Goal: Task Accomplishment & Management: Complete application form

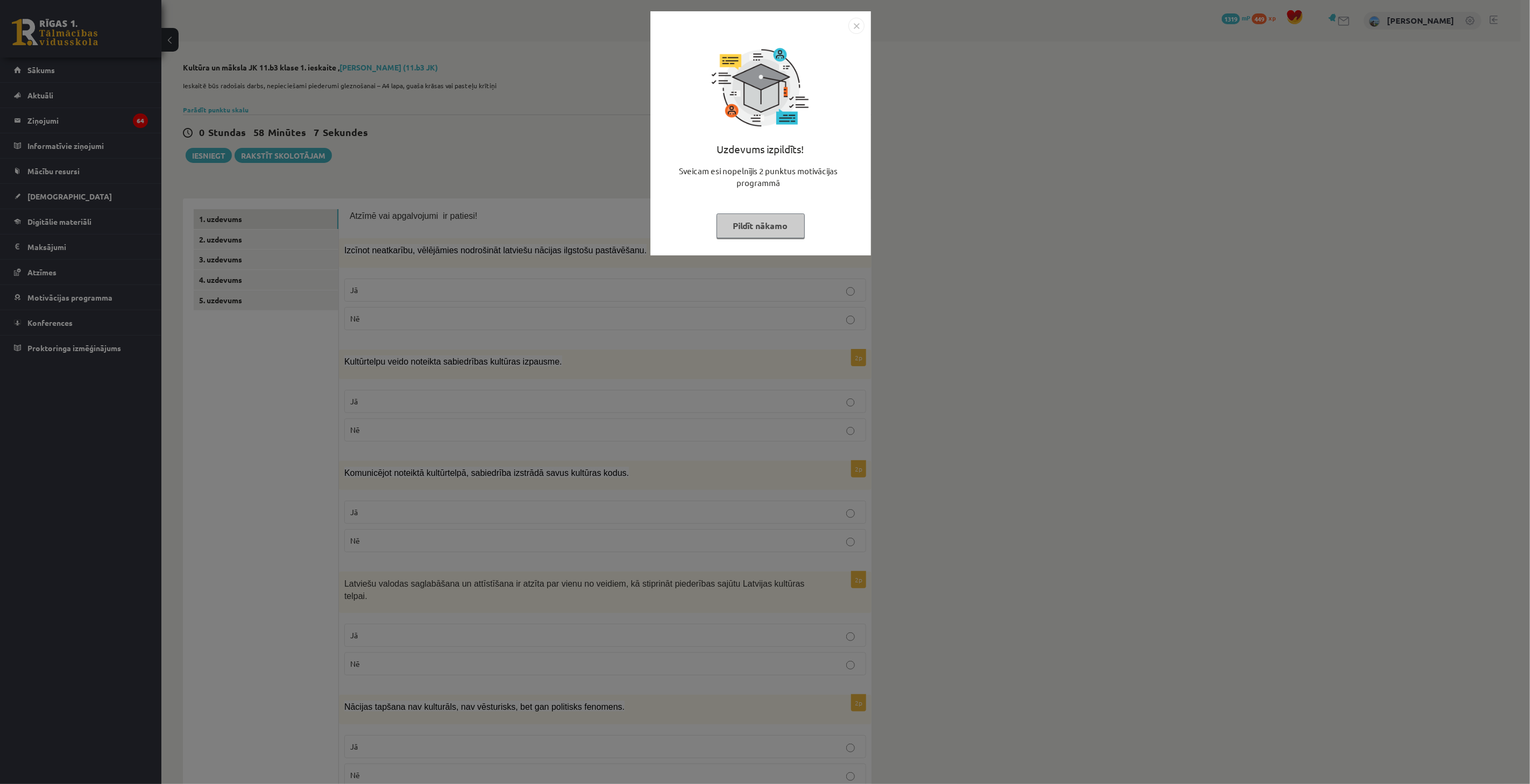
click at [557, 173] on div "Uzdevums izpildīts! Sveicam esi nopelnījis 2 punktus motivācijas programmā Pild…" at bounding box center [765, 392] width 1530 height 784
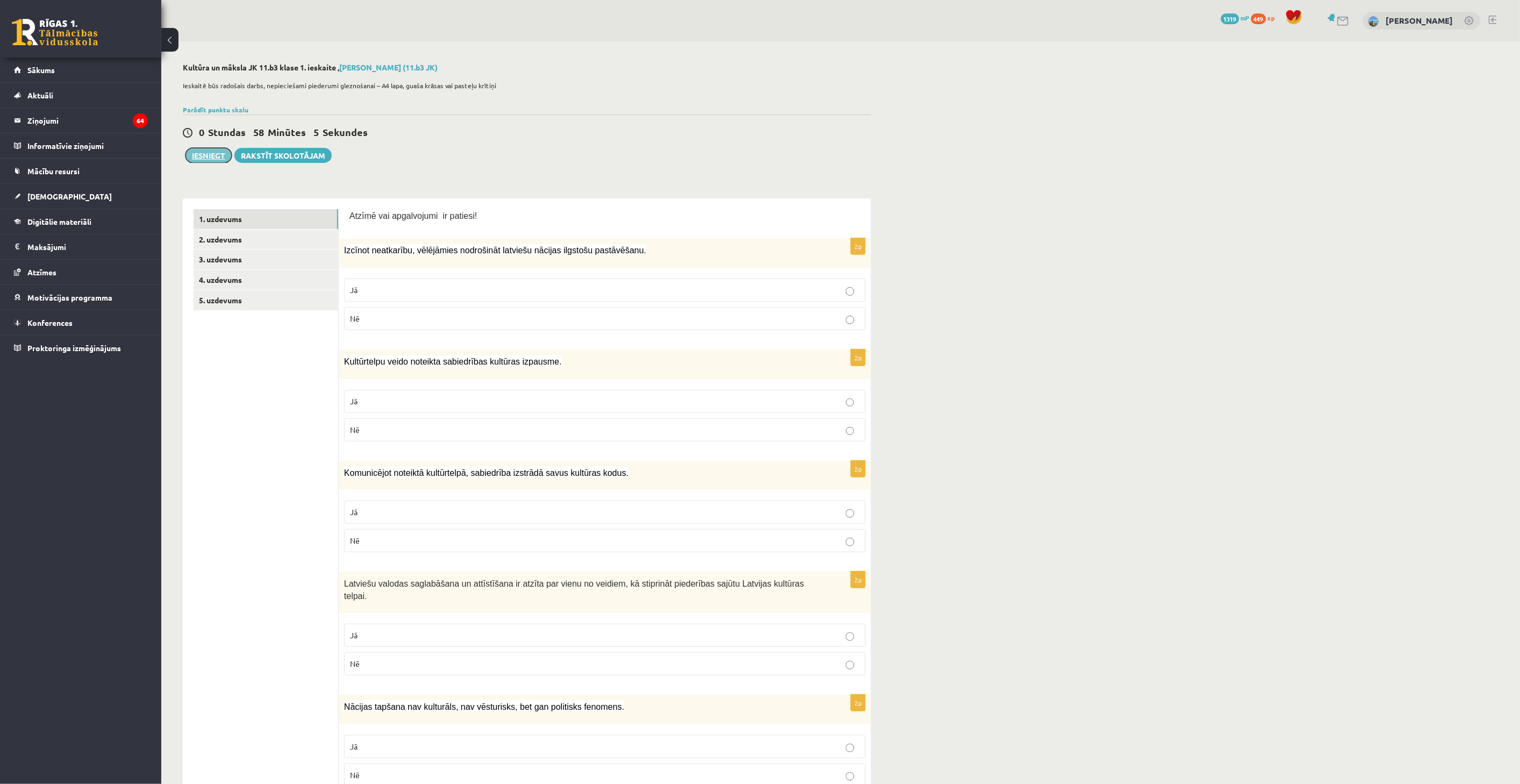
click at [229, 158] on button "Iesniegt" at bounding box center [208, 155] width 46 height 15
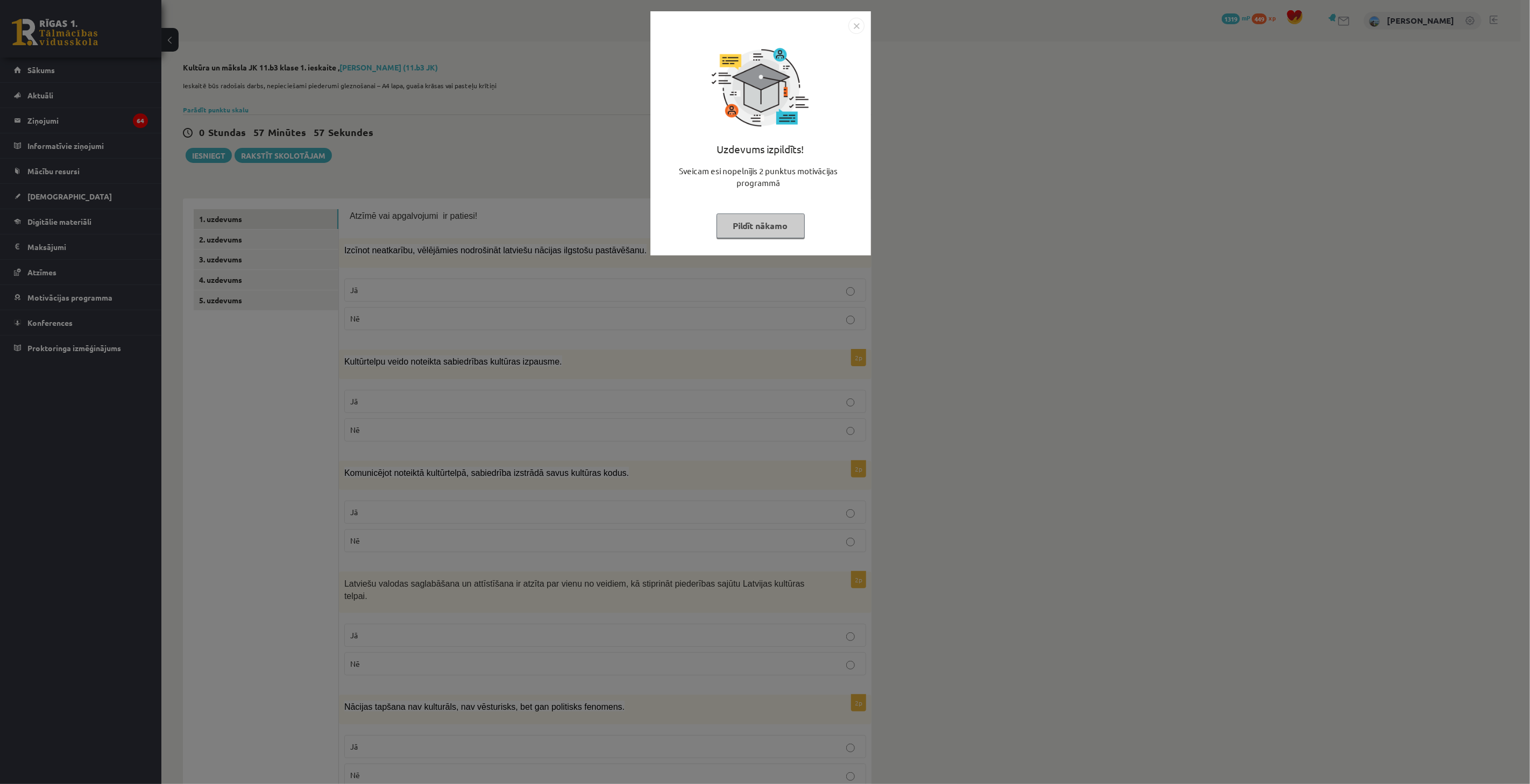
click at [668, 286] on div "Uzdevums izpildīts! Sveicam esi nopelnījis 2 punktus motivācijas programmā Pild…" at bounding box center [765, 392] width 1530 height 784
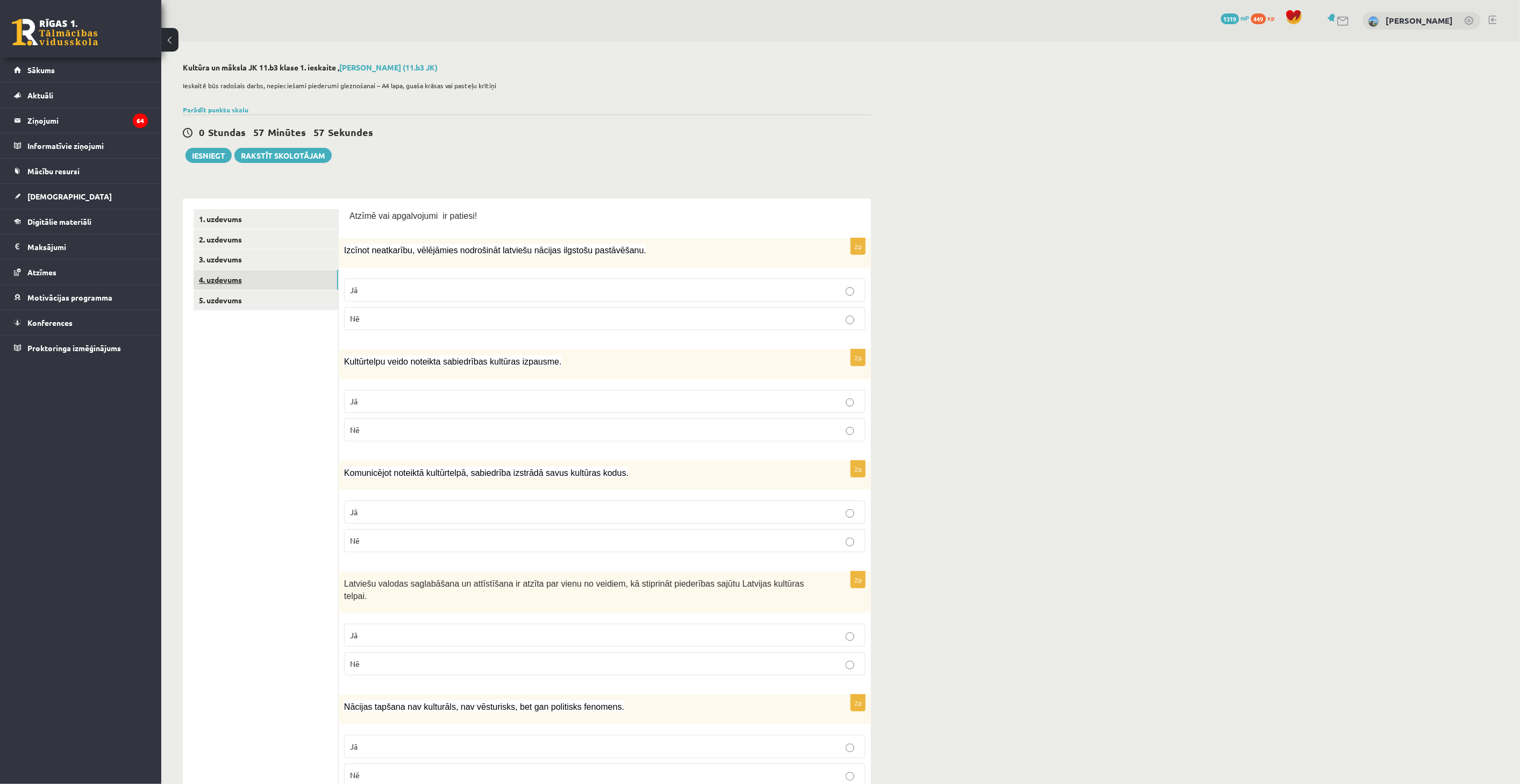
click at [275, 289] on link "4. uzdevums" at bounding box center [266, 280] width 145 height 20
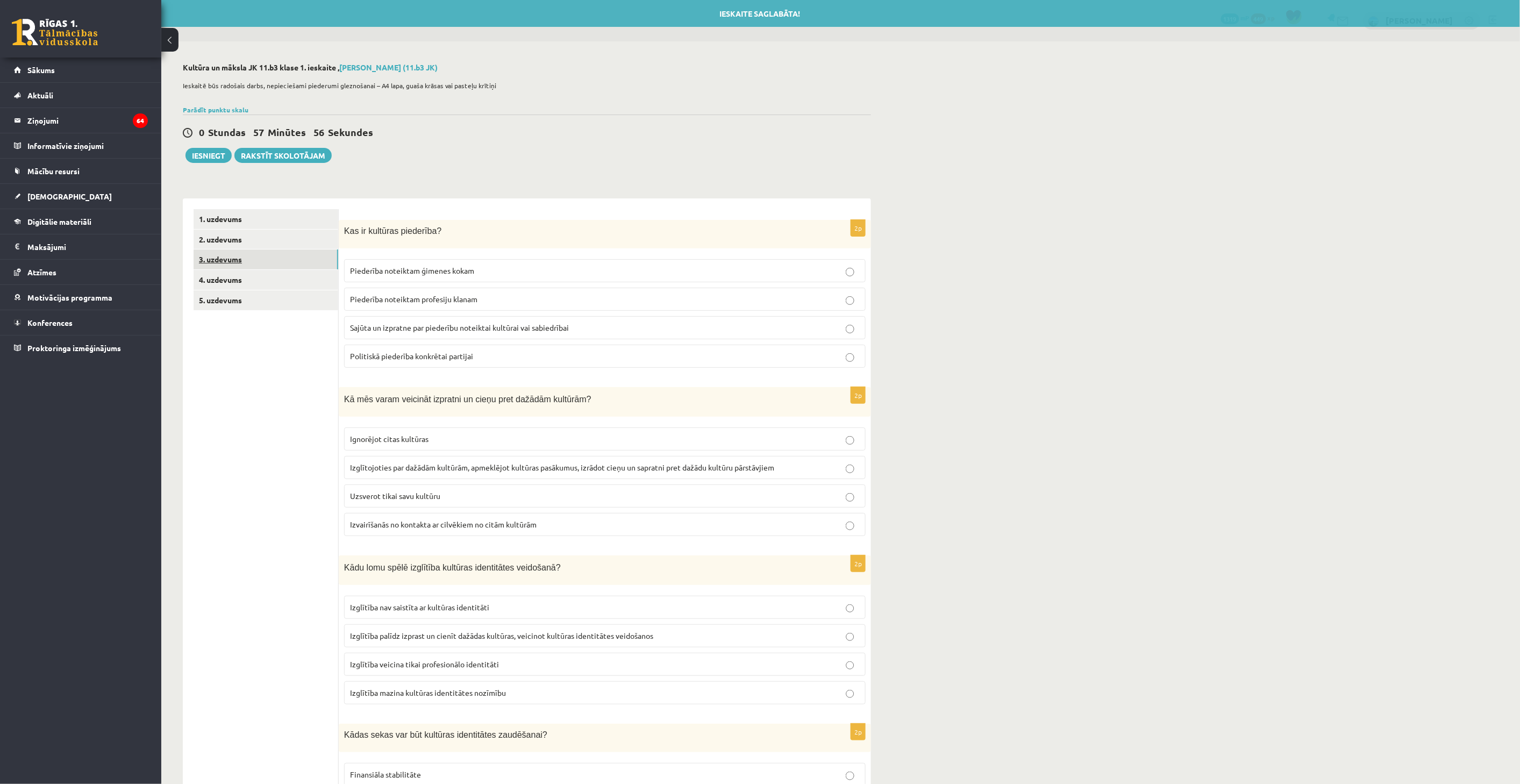
click at [293, 261] on link "3. uzdevums" at bounding box center [266, 260] width 145 height 20
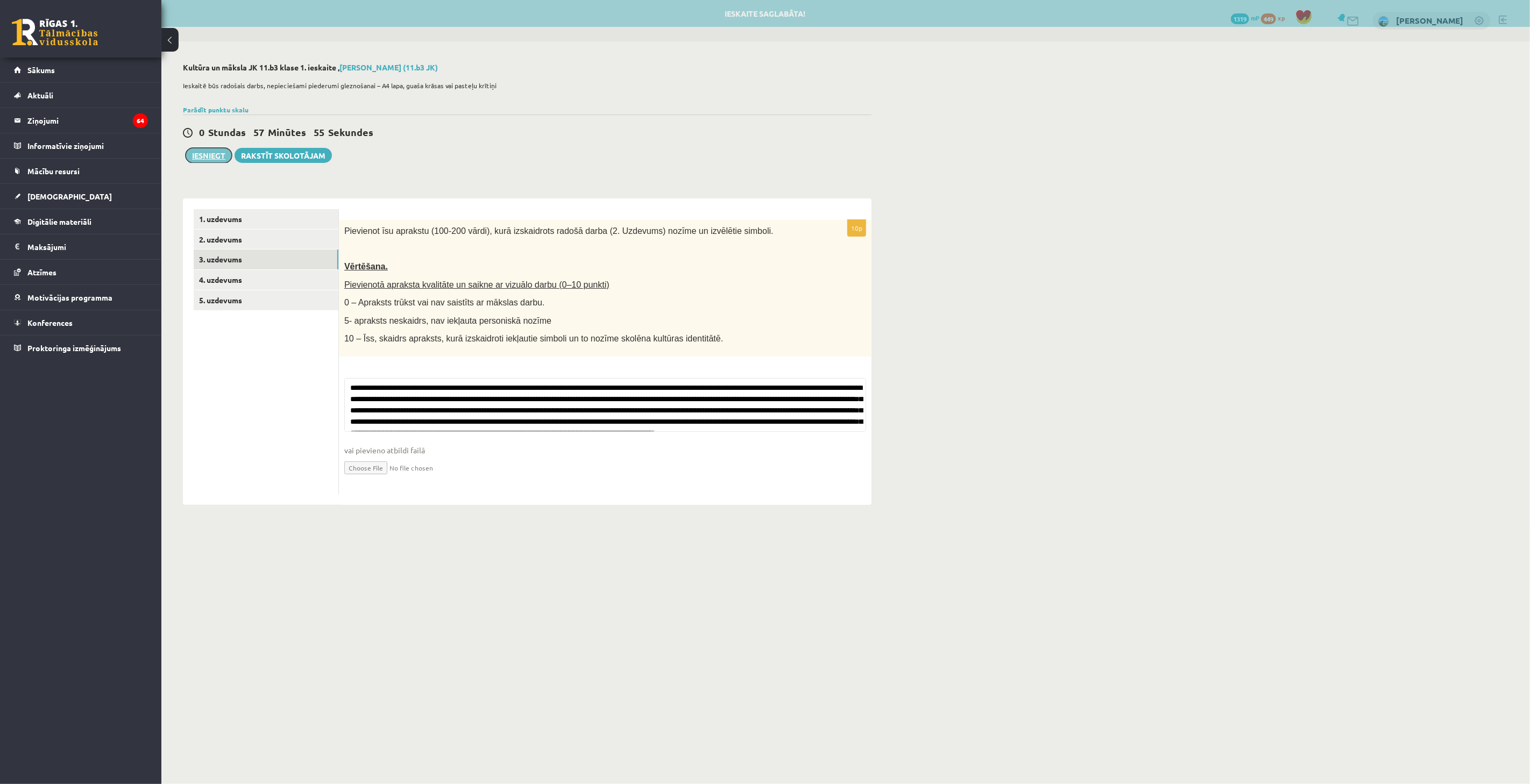
click at [221, 154] on button "Iesniegt" at bounding box center [208, 155] width 47 height 15
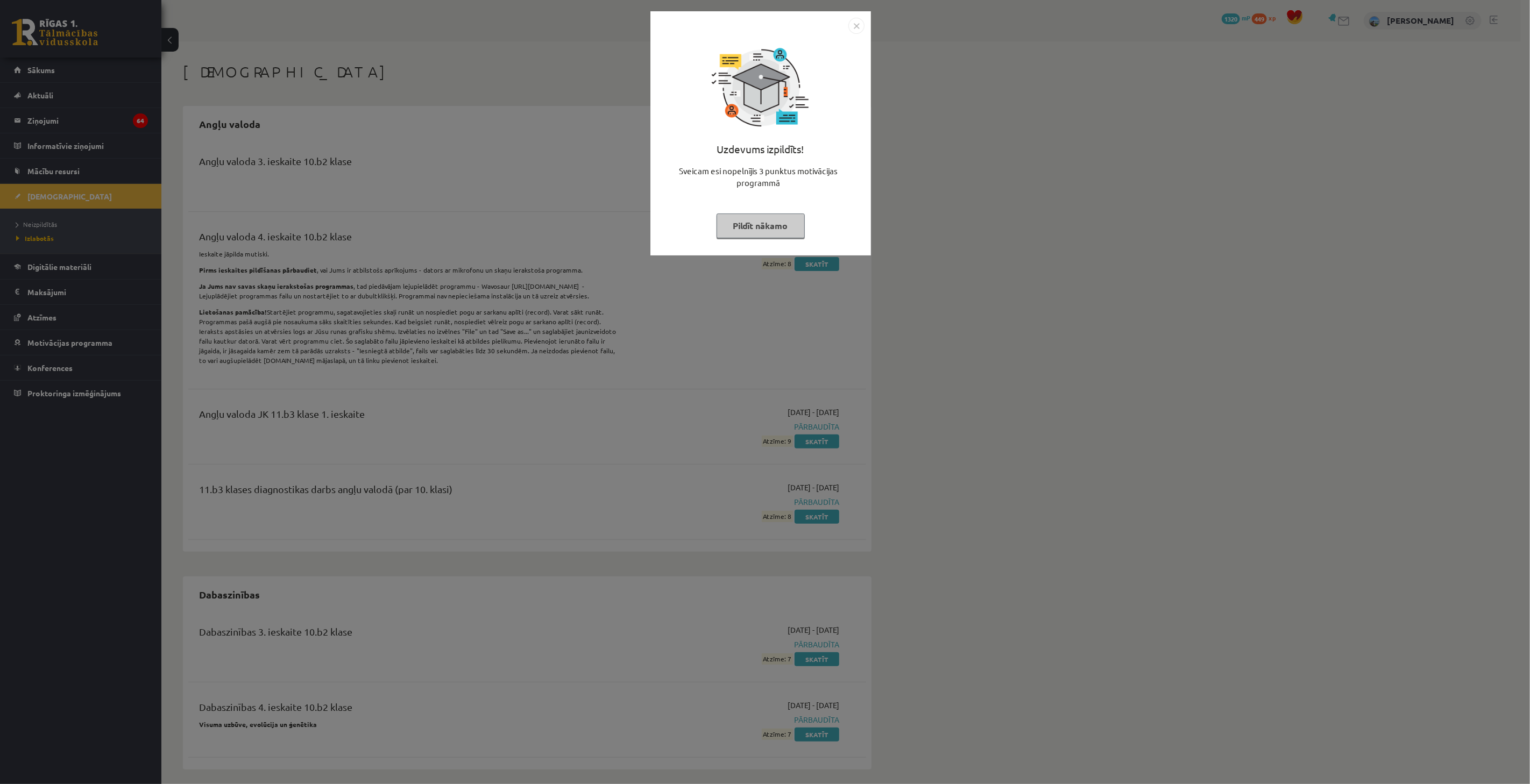
click at [510, 293] on div "Uzdevums izpildīts! Sveicam esi nopelnījis 3 punktus motivācijas programmā Pild…" at bounding box center [765, 392] width 1530 height 784
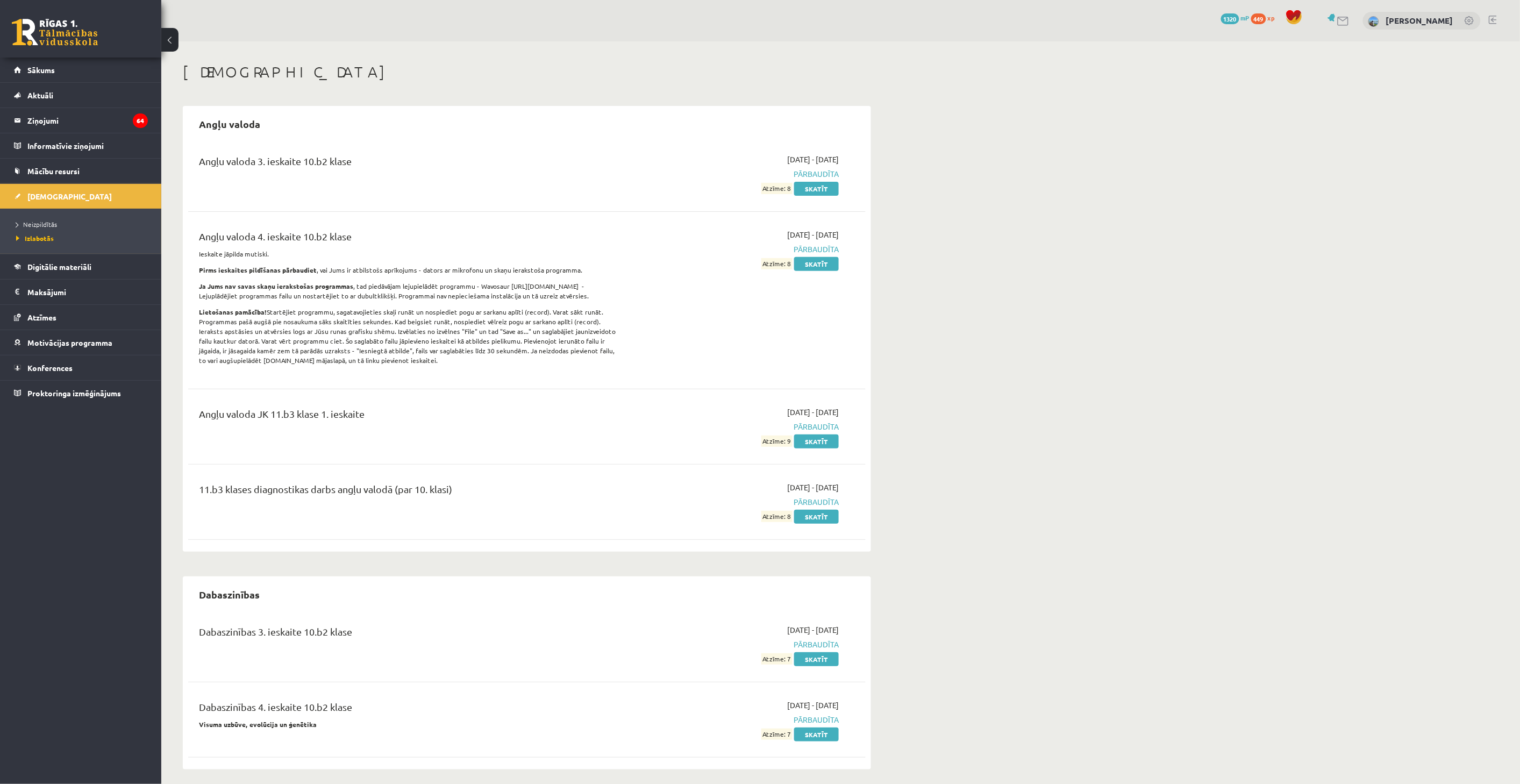
click at [27, 217] on ul "Neizpildītās Izlabotās" at bounding box center [81, 231] width 161 height 45
click at [34, 223] on span "Neizpildītās" at bounding box center [36, 224] width 41 height 9
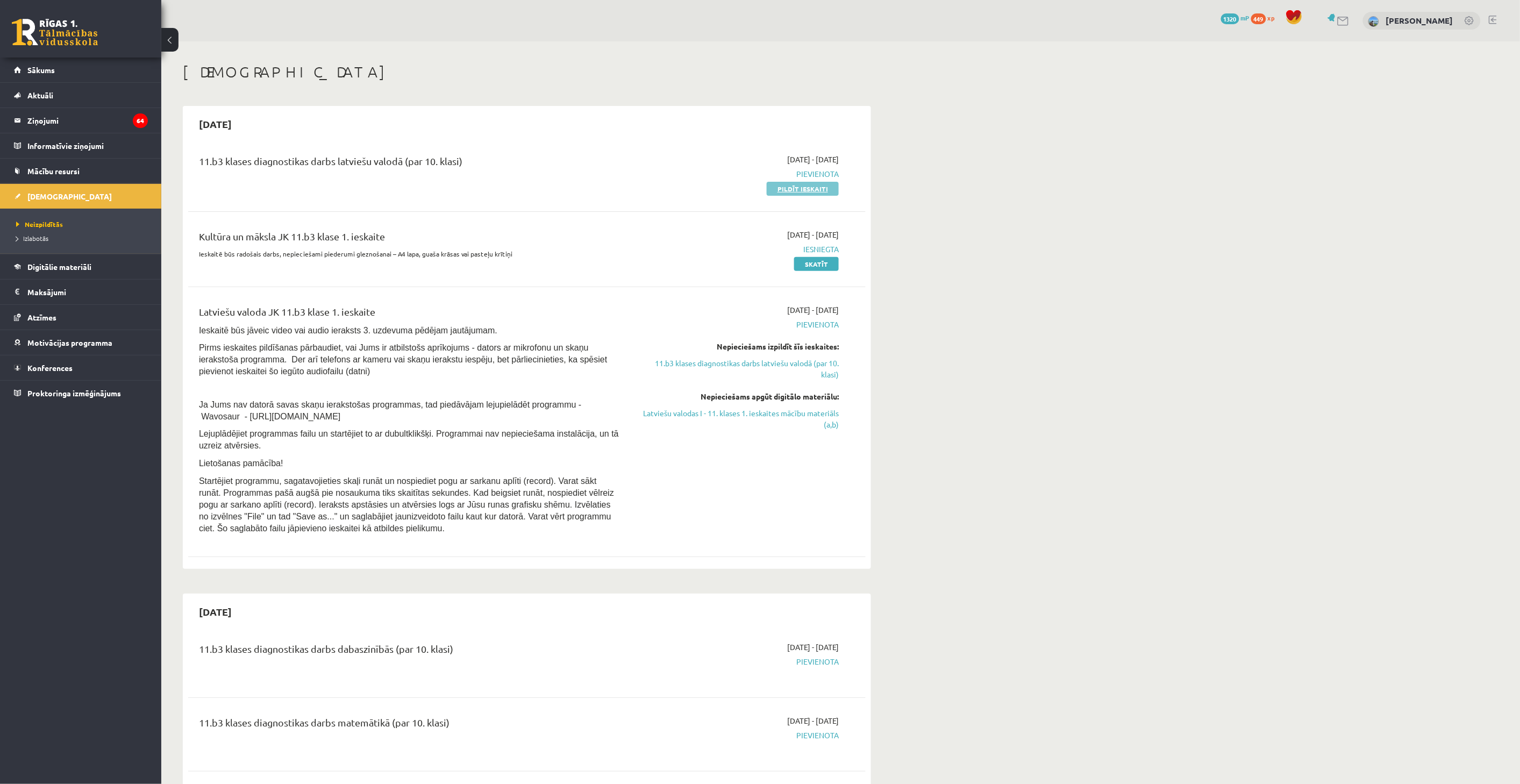
click at [817, 192] on link "Pildīt ieskaiti" at bounding box center [803, 189] width 72 height 14
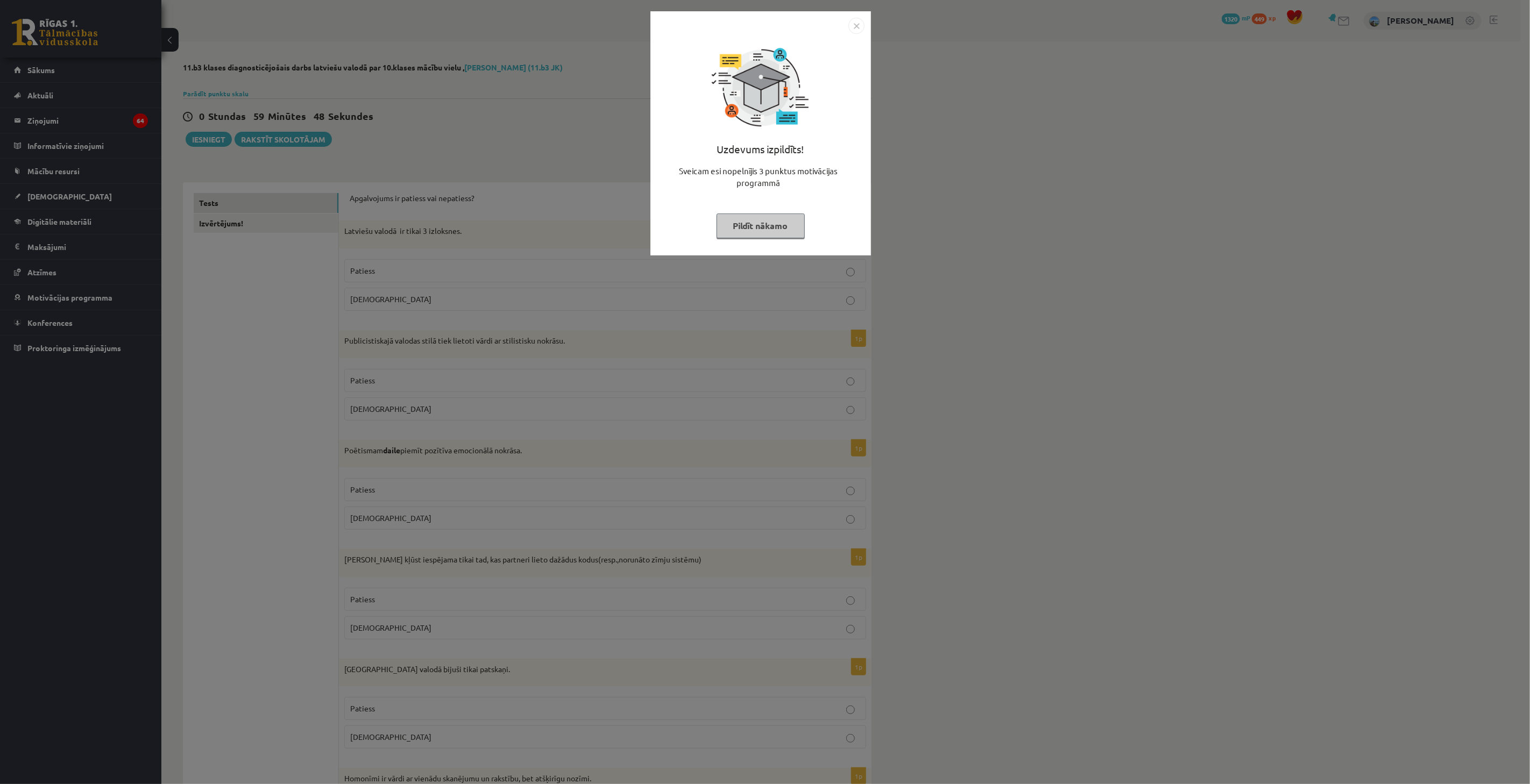
click at [594, 163] on div "Uzdevums izpildīts! Sveicam esi nopelnījis 3 punktus motivācijas programmā Pild…" at bounding box center [765, 392] width 1530 height 784
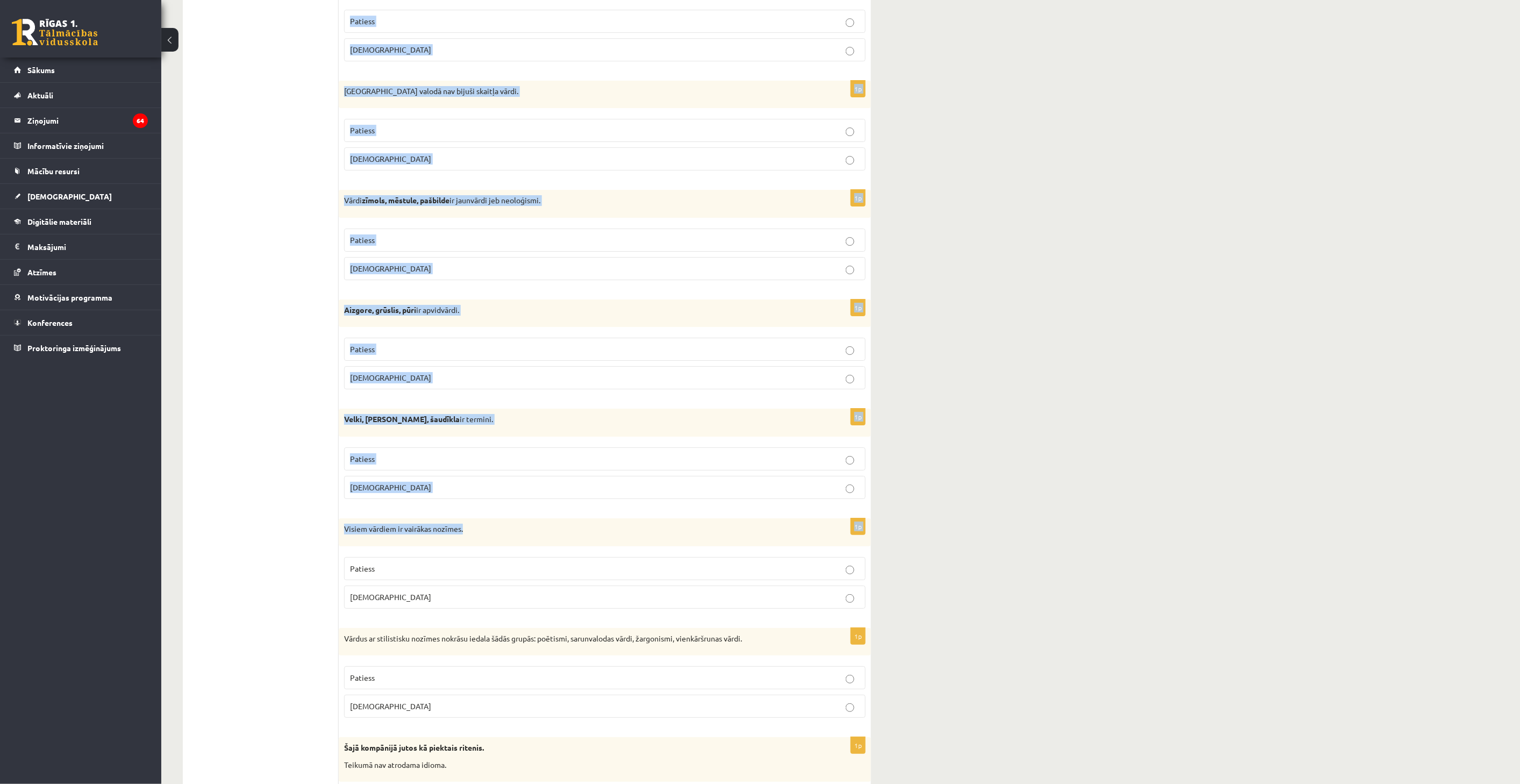
scroll to position [2782, 0]
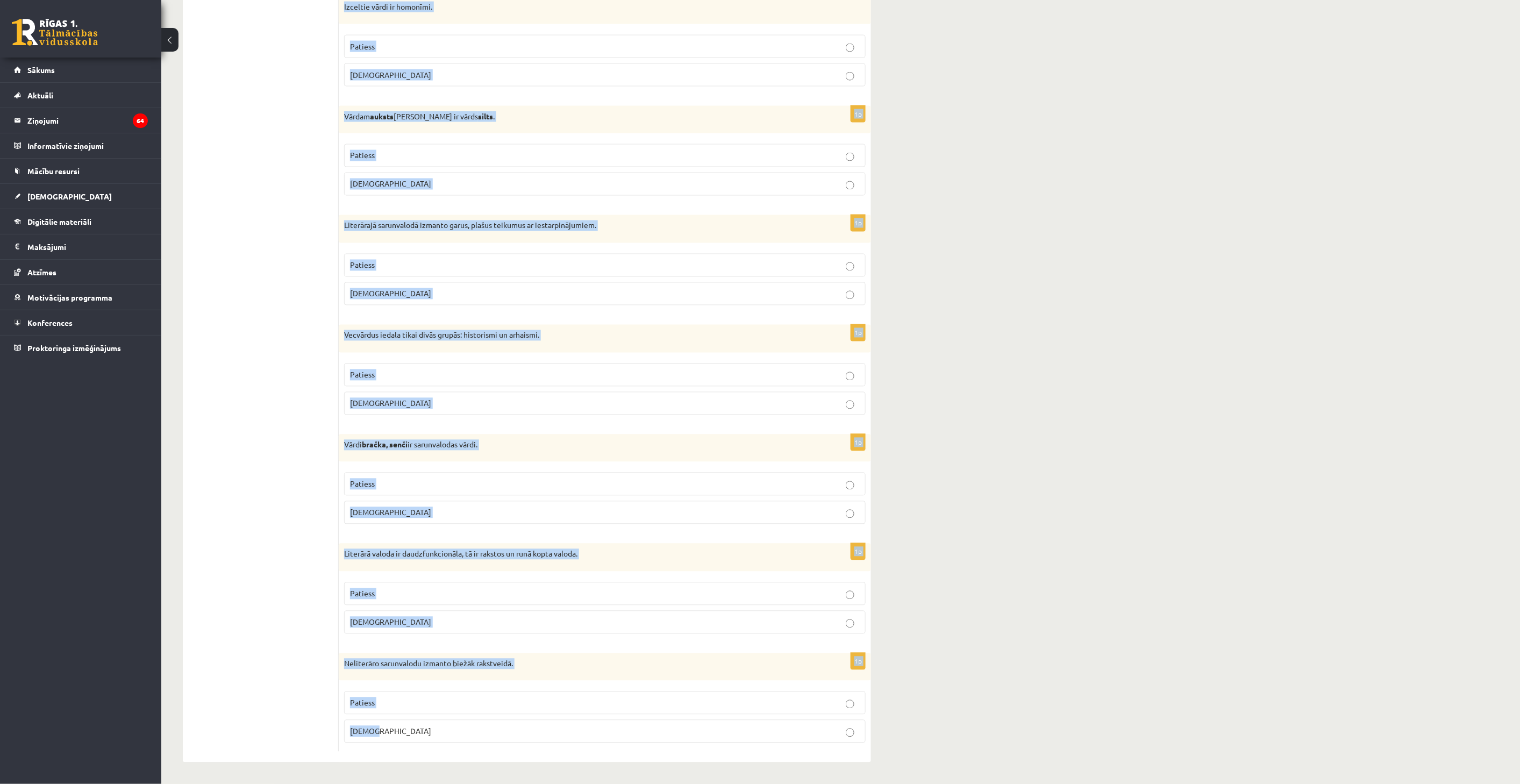
drag, startPoint x: 351, startPoint y: 194, endPoint x: 566, endPoint y: 743, distance: 589.6
copy form "Apgalvojums ir patiess vai nepatiess? 1p Latviešu valodā ir tikai 3 izloksnes. …"
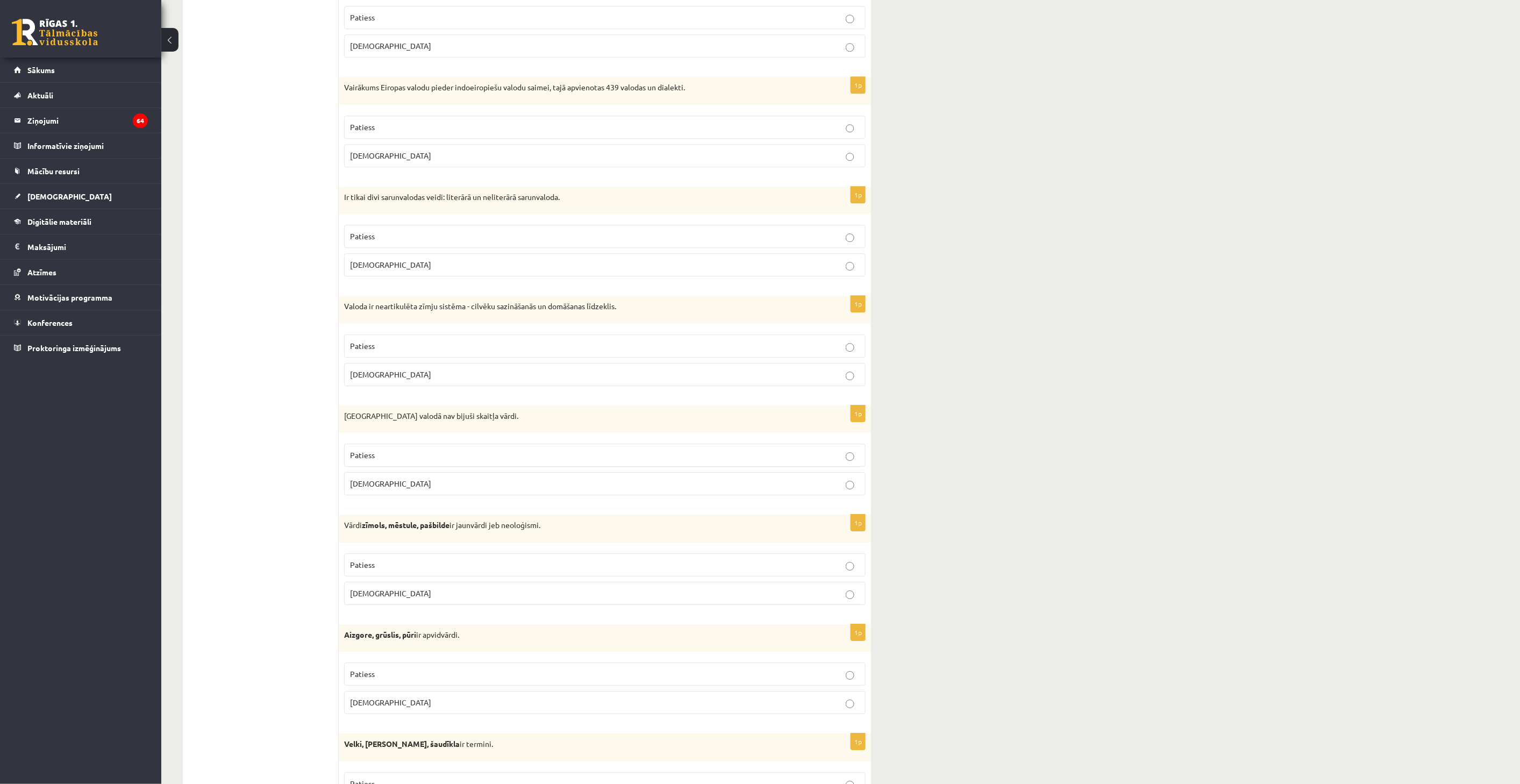
click at [270, 284] on ul "Tests Izvērtējums!" at bounding box center [266, 512] width 145 height 3335
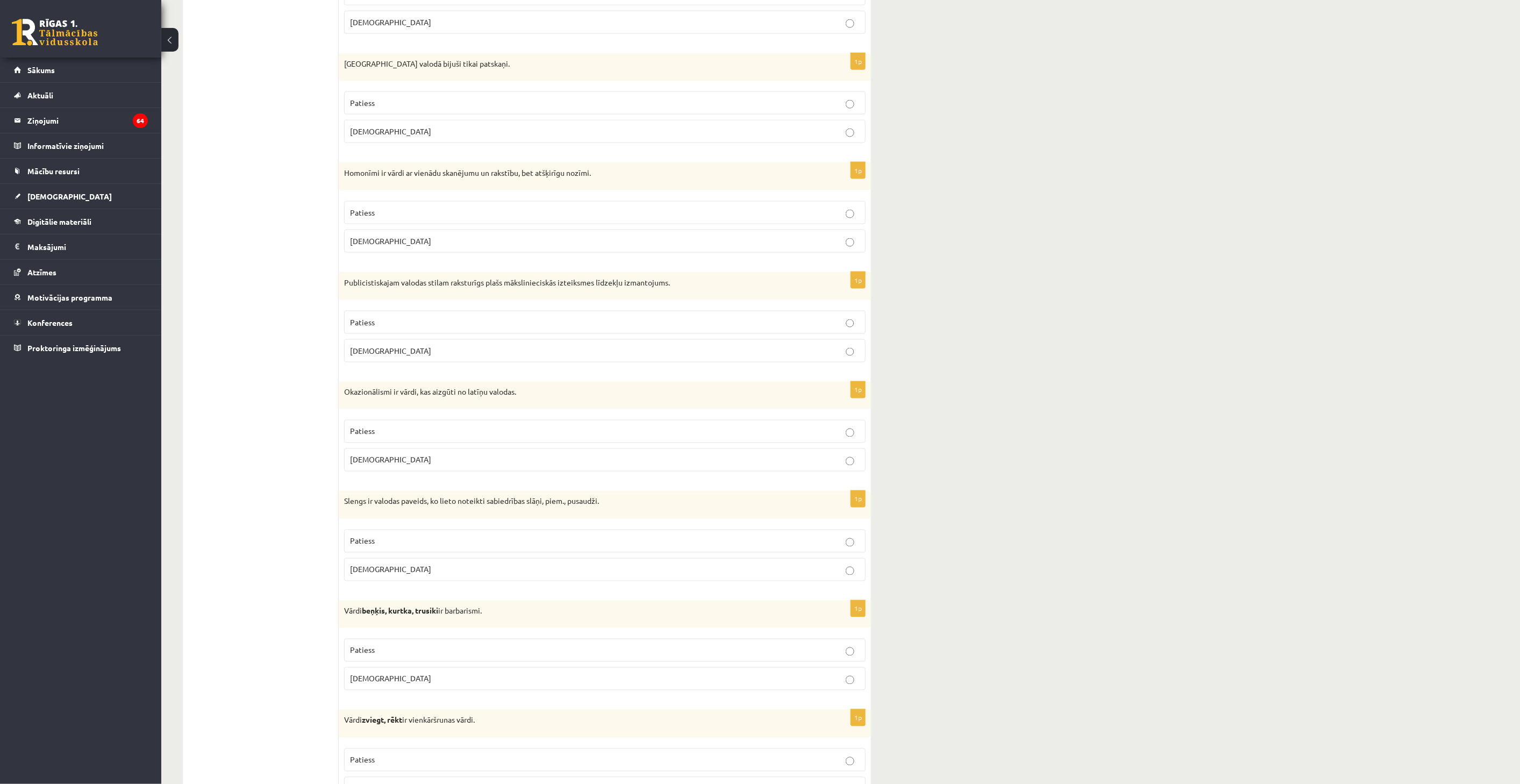
scroll to position [0, 0]
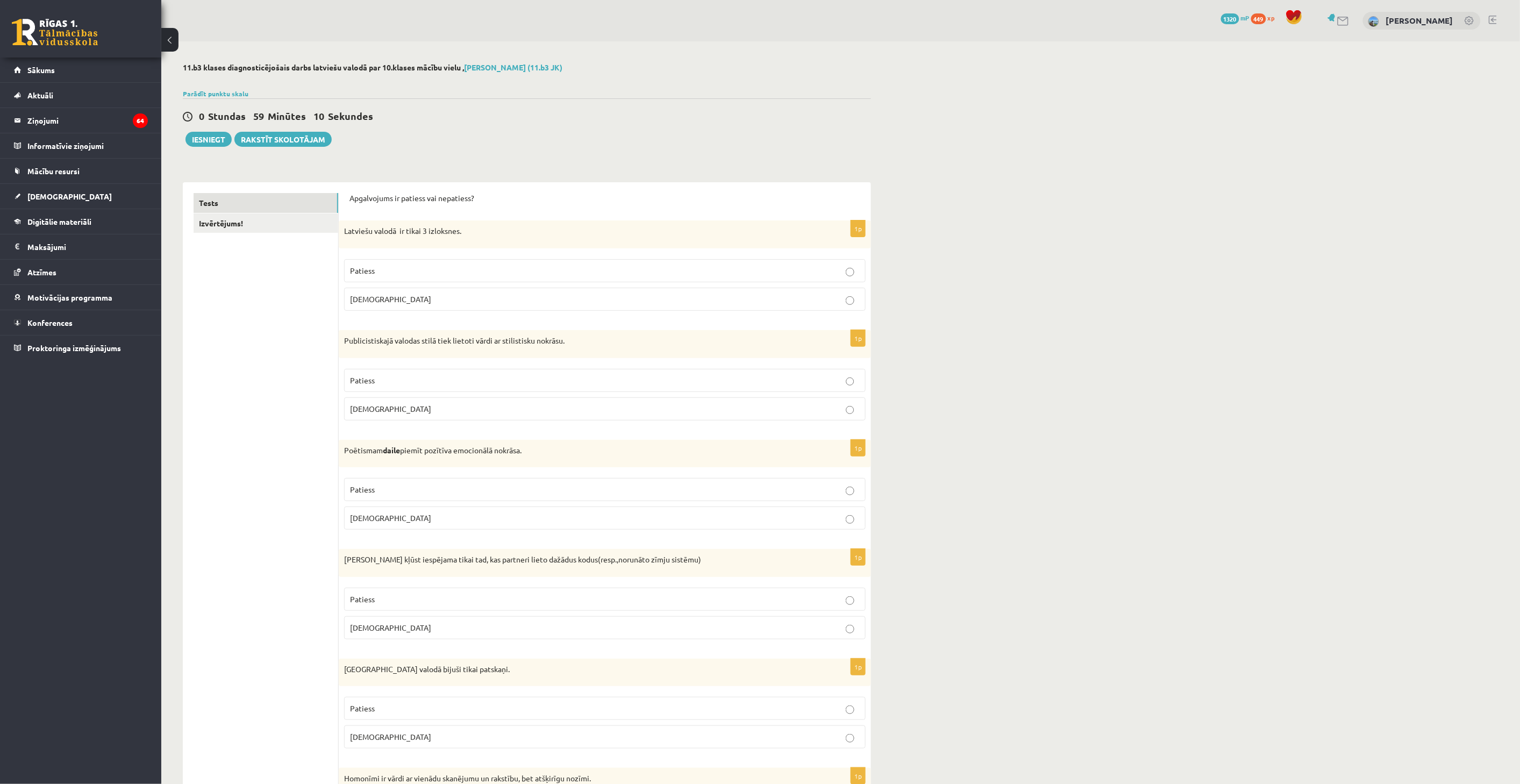
click at [411, 263] on label "Patiess" at bounding box center [604, 271] width 521 height 23
click at [423, 385] on p "Patiess" at bounding box center [605, 380] width 510 height 12
click at [469, 526] on label "Aplams" at bounding box center [604, 518] width 521 height 23
click at [482, 632] on p "Aplams" at bounding box center [605, 628] width 510 height 12
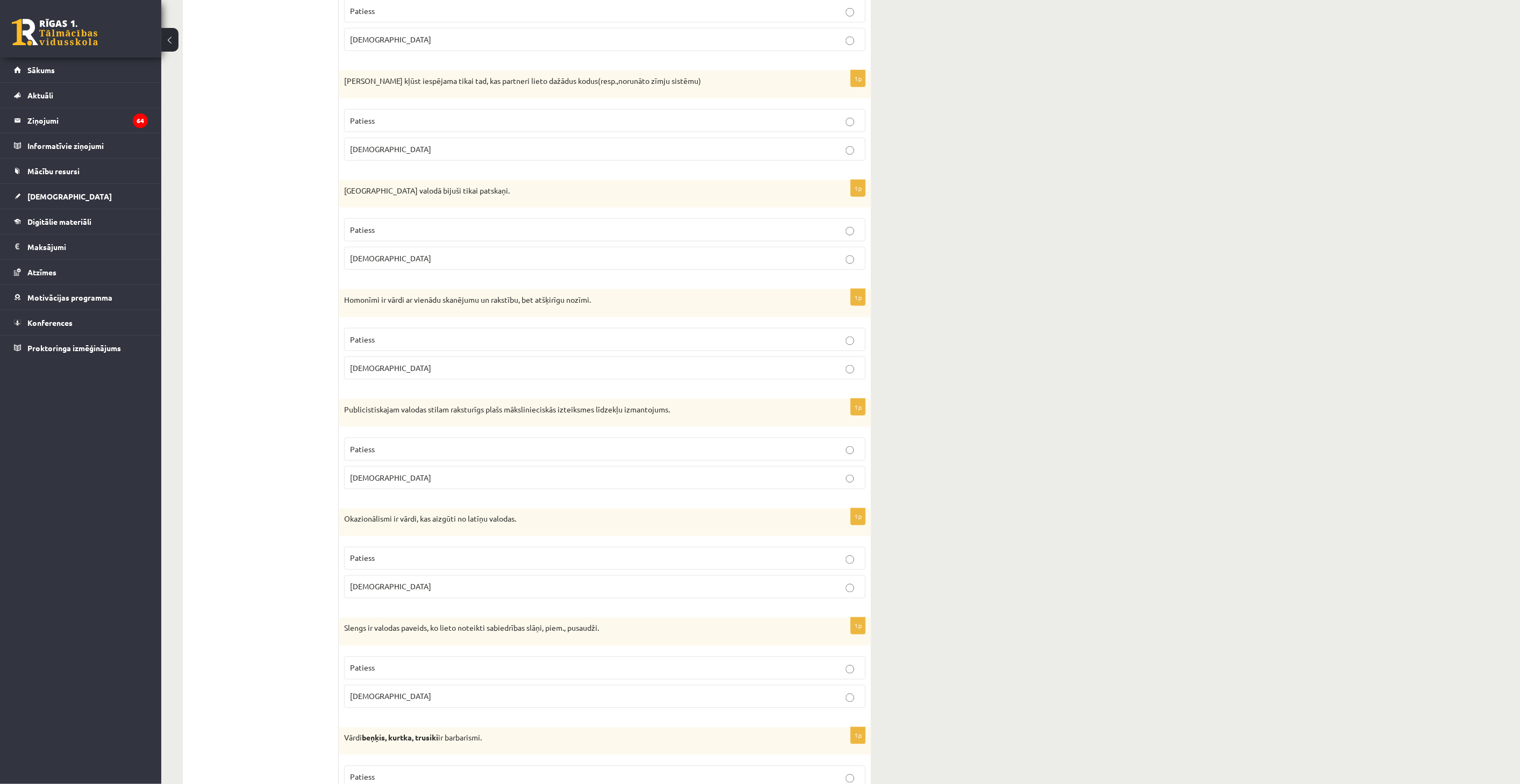
scroll to position [477, 0]
click at [491, 239] on label "Patiess" at bounding box center [604, 231] width 521 height 23
click at [510, 348] on label "Patiess" at bounding box center [604, 341] width 521 height 23
click at [491, 484] on p "Aplams" at bounding box center [605, 479] width 510 height 12
click at [442, 549] on label "Patiess" at bounding box center [604, 559] width 521 height 23
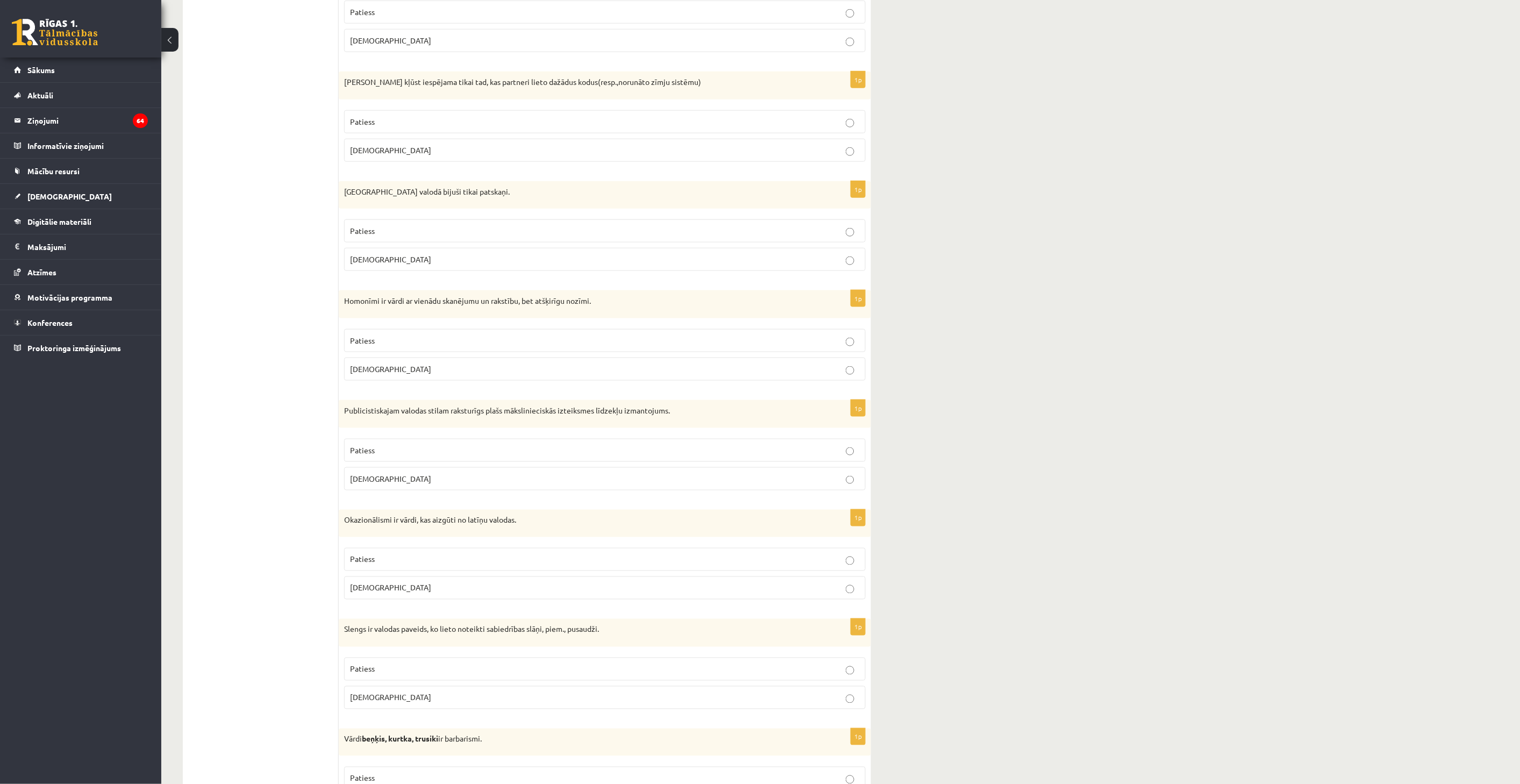
click at [423, 667] on p "Patiess" at bounding box center [605, 669] width 510 height 12
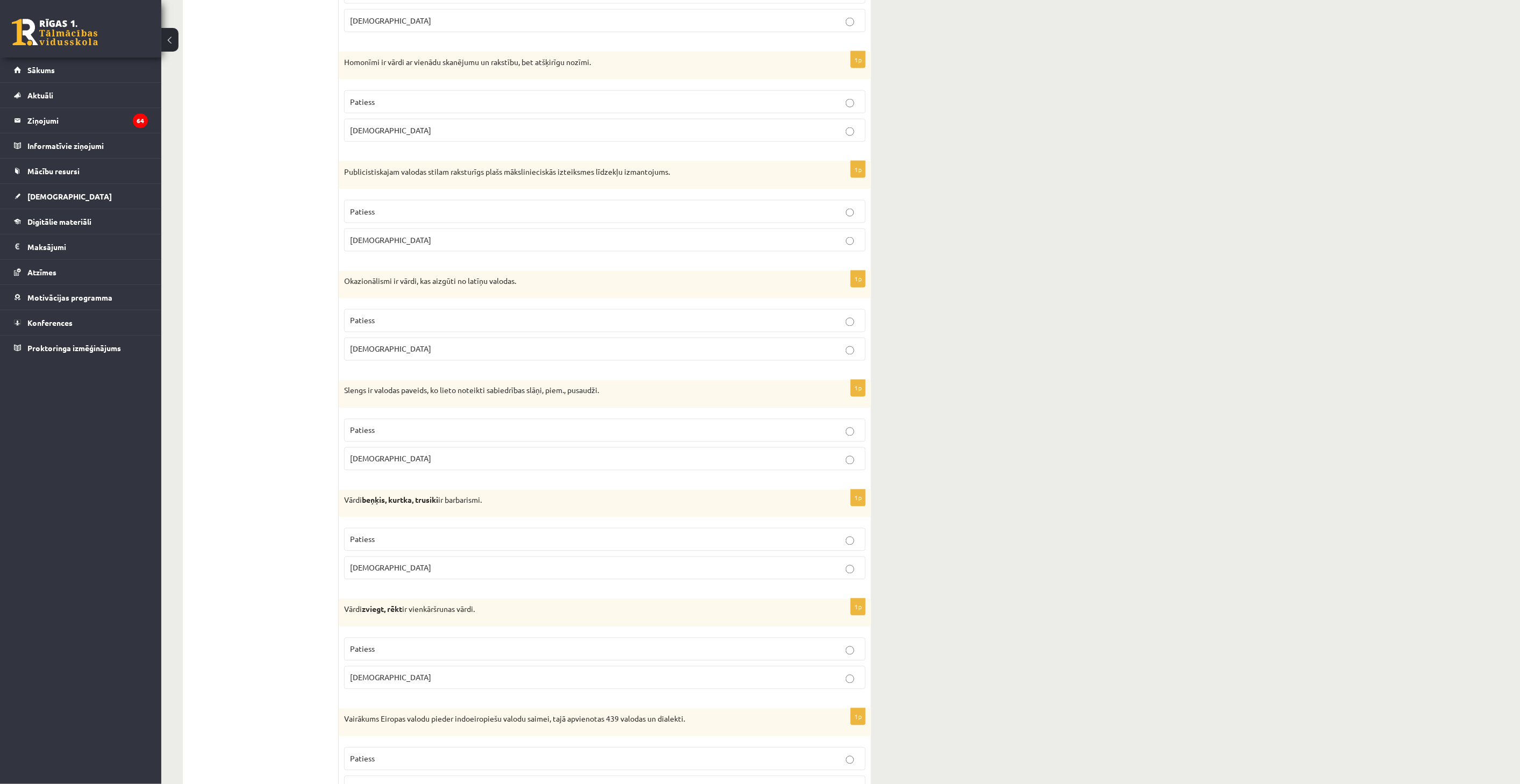
scroll to position [717, 0]
click at [584, 543] on p "Patiess" at bounding box center [605, 538] width 510 height 12
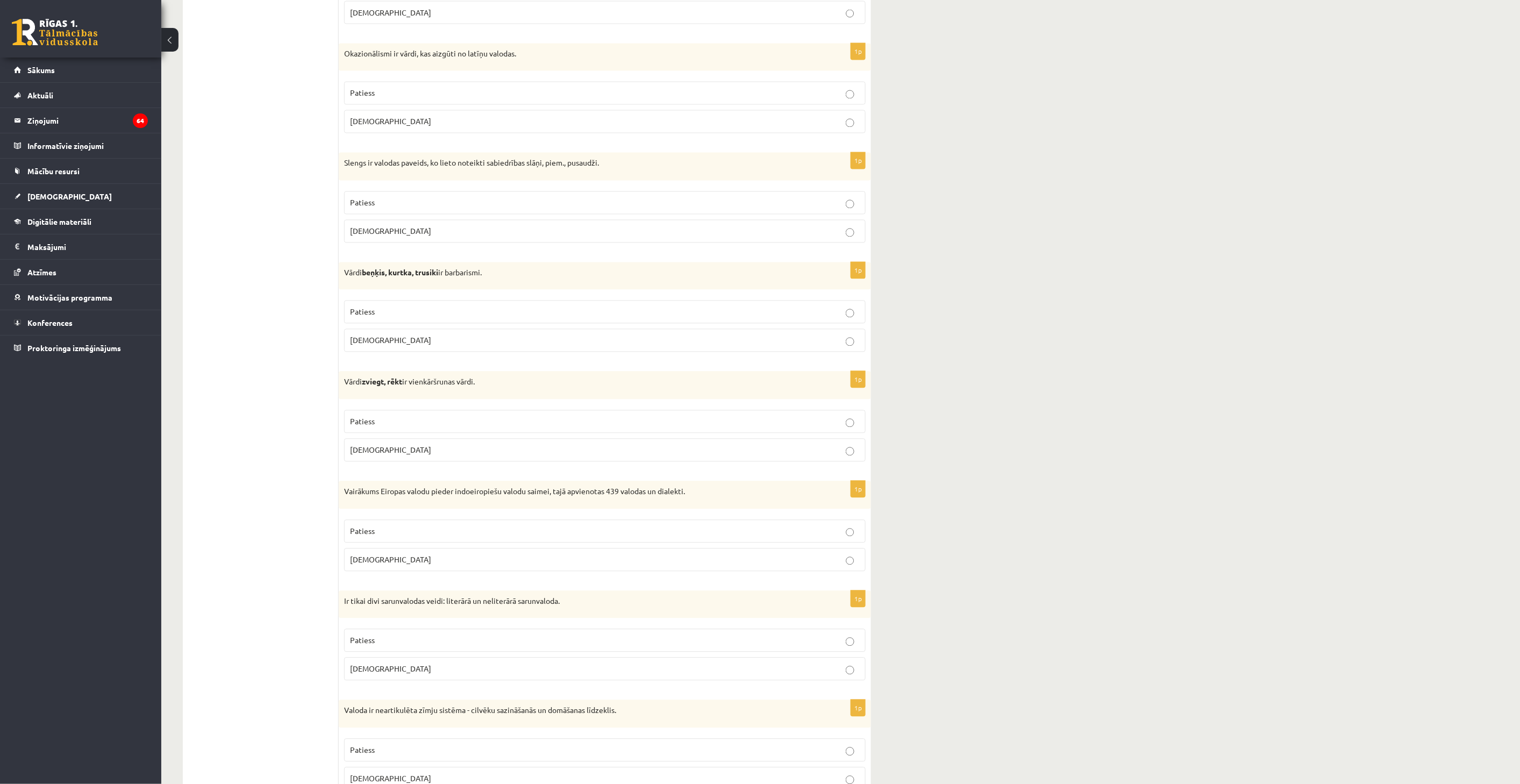
scroll to position [955, 0]
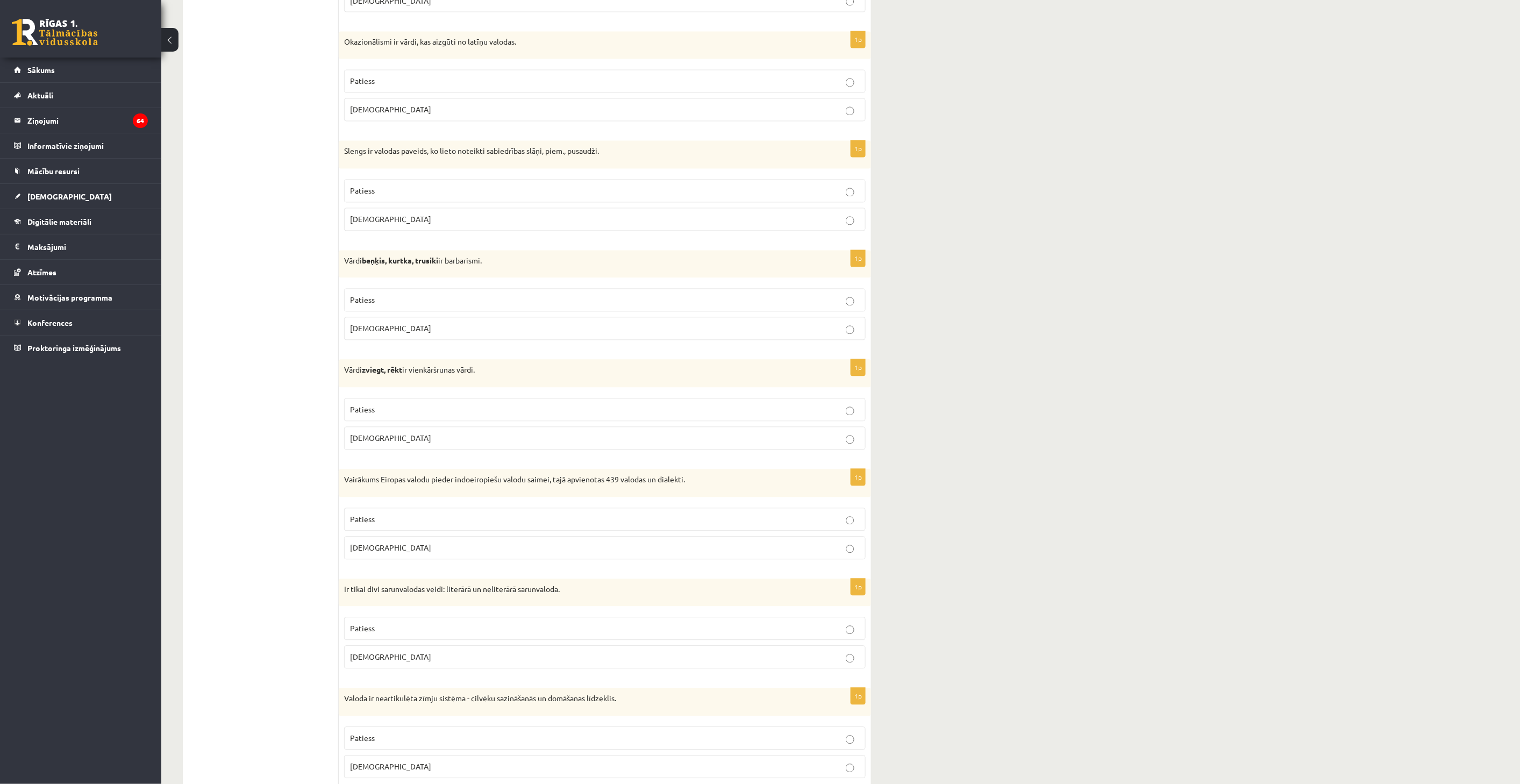
click at [566, 412] on p "Patiess" at bounding box center [605, 410] width 510 height 12
click at [549, 509] on label "Patiess" at bounding box center [604, 520] width 521 height 23
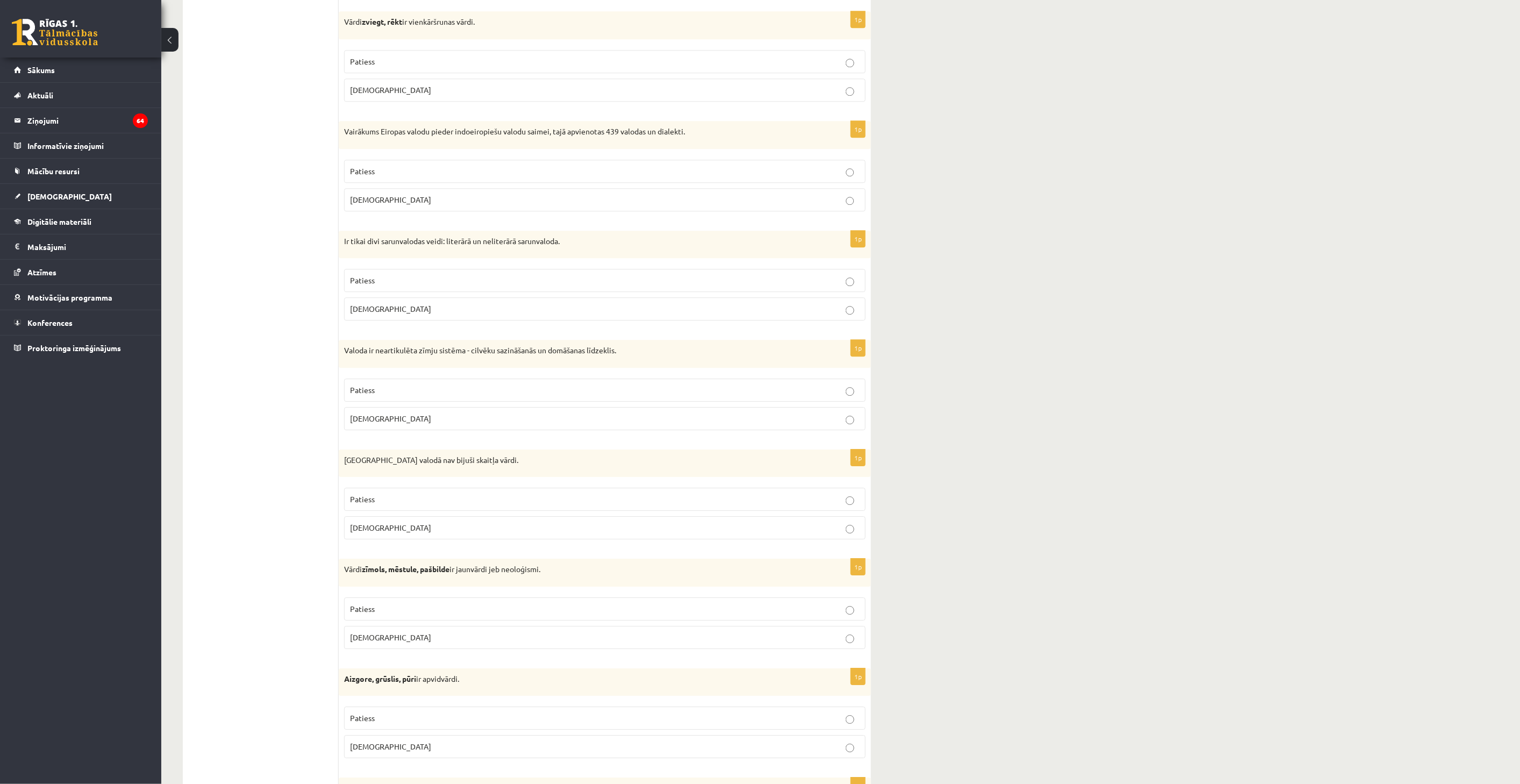
scroll to position [1195, 0]
click at [593, 424] on p "Aplams" at bounding box center [605, 418] width 510 height 12
click at [511, 531] on p "Aplams" at bounding box center [605, 528] width 510 height 12
click at [507, 617] on label "Patiess" at bounding box center [604, 608] width 521 height 23
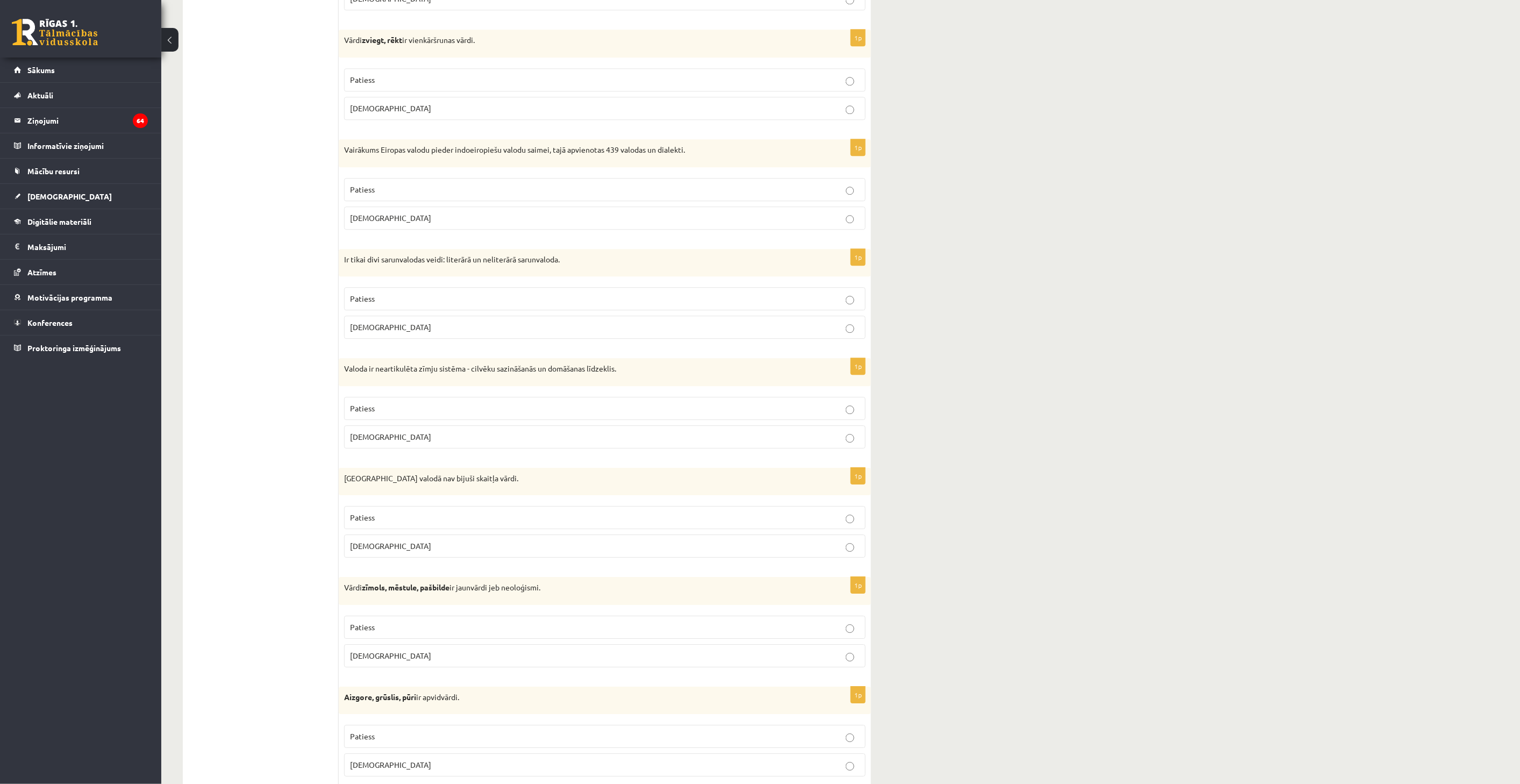
scroll to position [1433, 0]
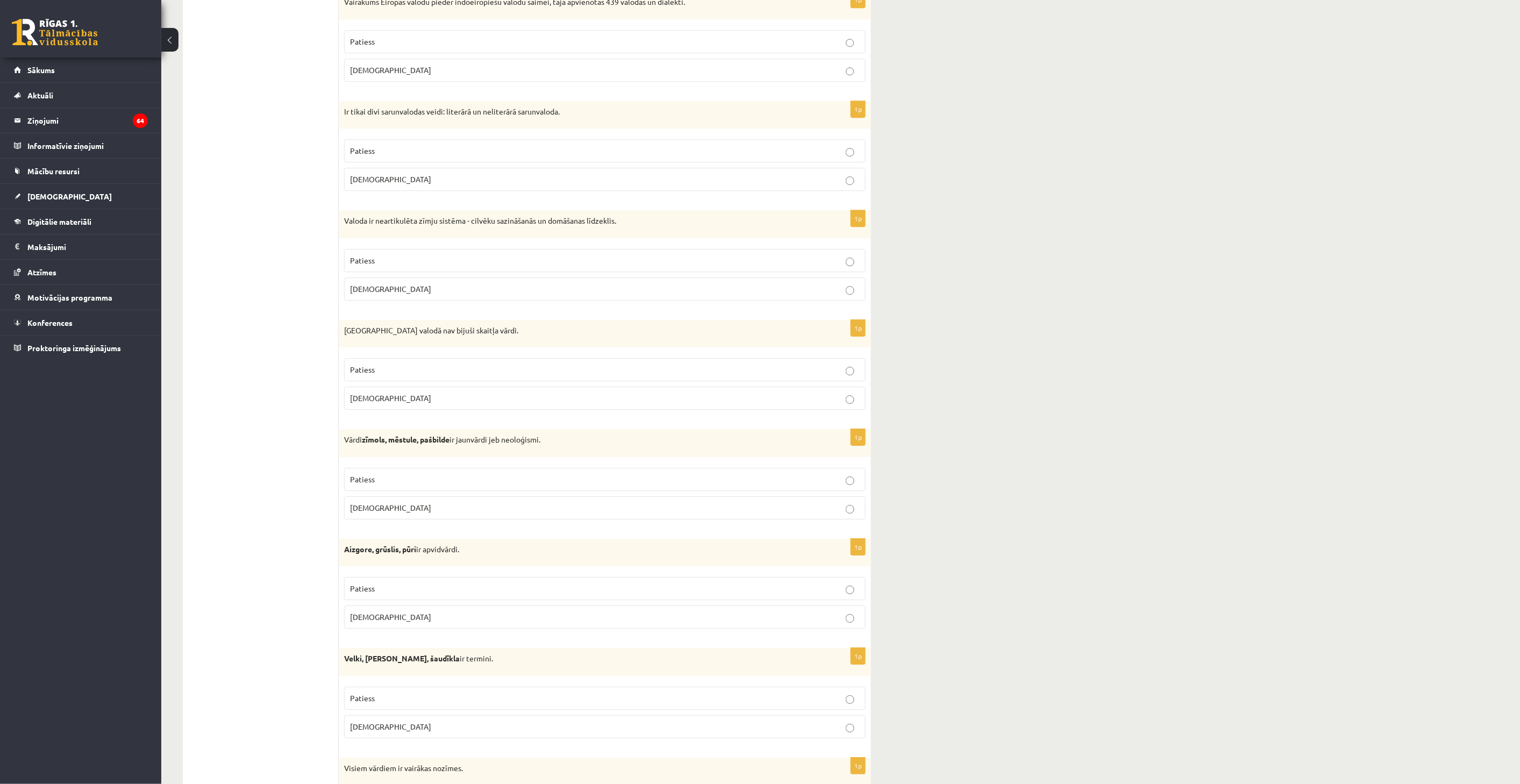
click at [542, 551] on p "Aizgore, grūslis, pūri ir apvidvārdi." at bounding box center [578, 549] width 468 height 11
click at [559, 473] on label "Patiess" at bounding box center [604, 480] width 521 height 23
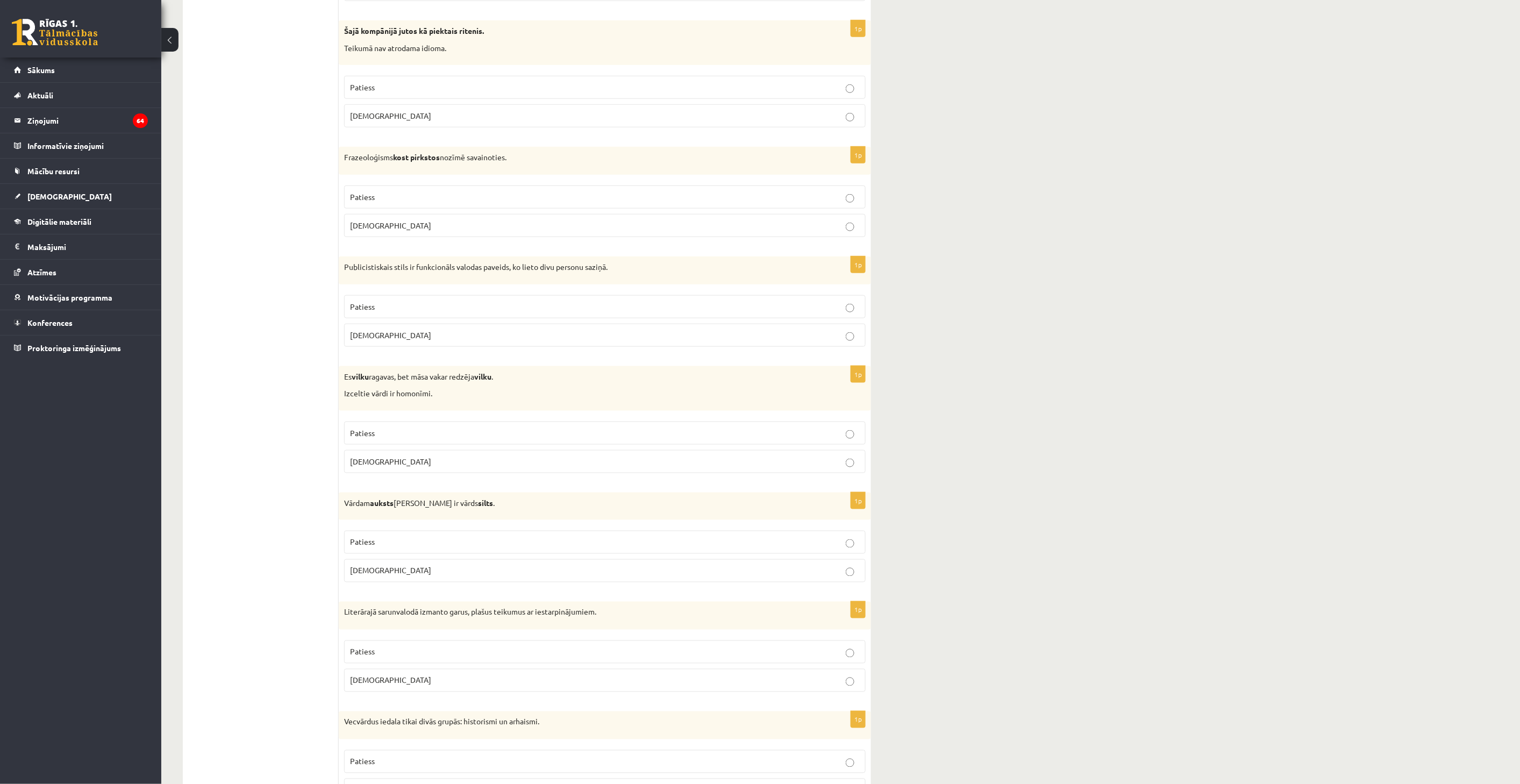
scroll to position [2782, 0]
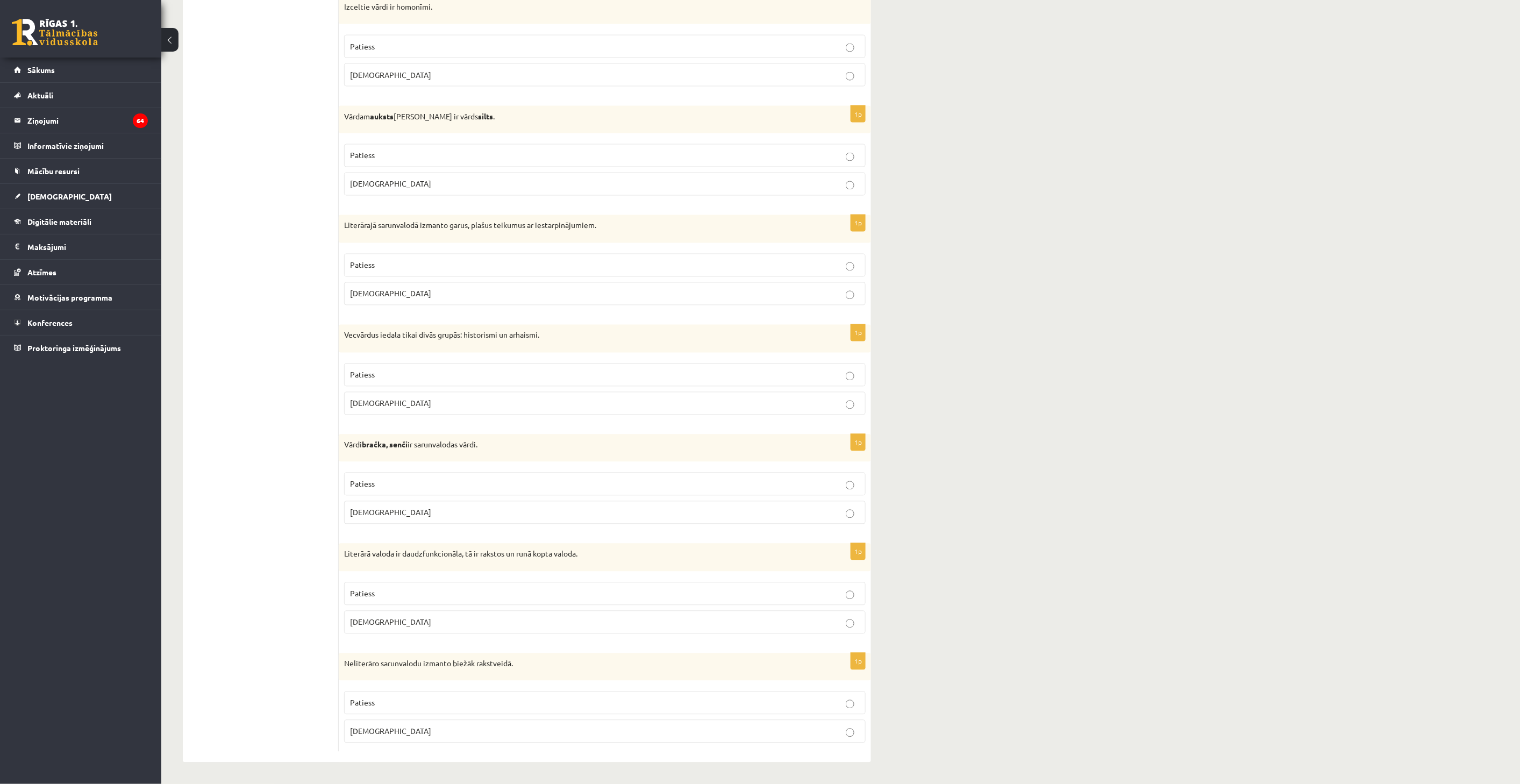
click at [487, 721] on label "Aplams" at bounding box center [604, 731] width 521 height 23
click at [493, 705] on p "Patiess" at bounding box center [605, 703] width 510 height 12
click at [536, 609] on fieldset "Patiess Aplams" at bounding box center [604, 607] width 521 height 60
click at [541, 605] on fieldset "Patiess Aplams" at bounding box center [604, 607] width 521 height 60
click at [547, 622] on p "Aplams" at bounding box center [605, 622] width 510 height 12
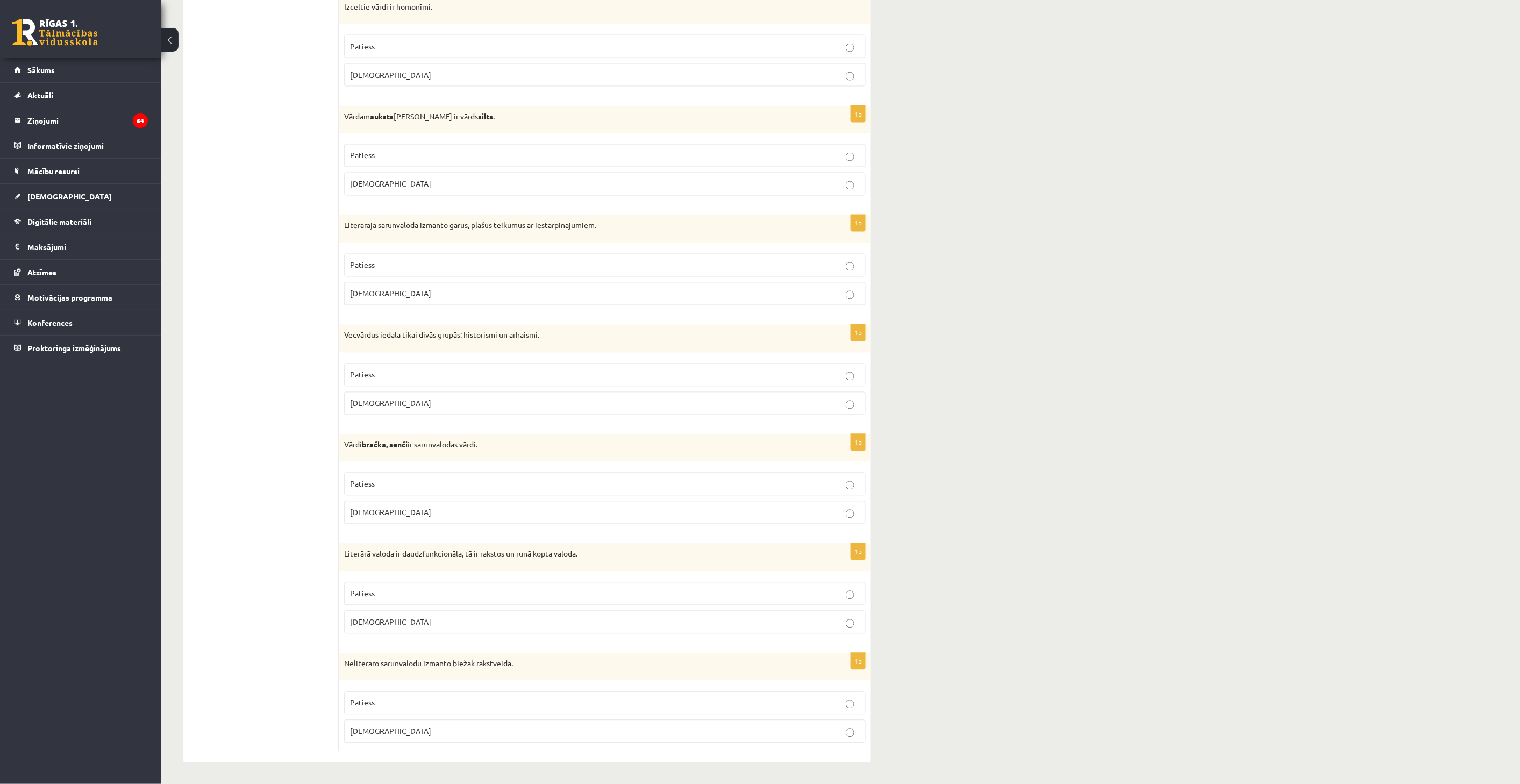
click at [555, 499] on fieldset "Patiess Aplams" at bounding box center [604, 497] width 521 height 60
click at [562, 484] on p "Patiess" at bounding box center [605, 484] width 510 height 12
click at [578, 379] on p "Patiess" at bounding box center [605, 375] width 510 height 12
click at [588, 277] on fieldset "Patiess Aplams" at bounding box center [604, 279] width 521 height 60
click at [600, 258] on label "Patiess" at bounding box center [604, 266] width 521 height 23
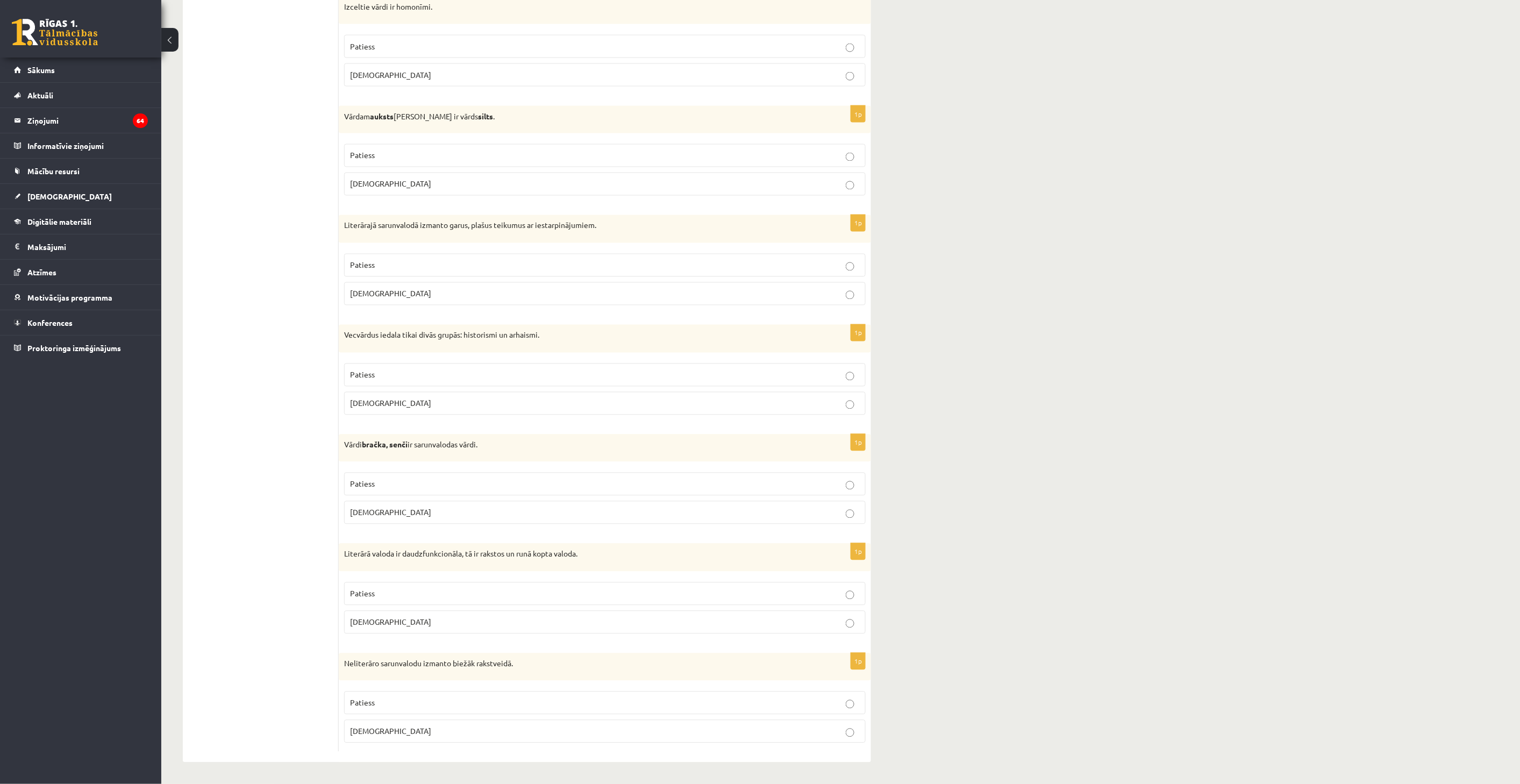
click at [597, 186] on p "Aplams" at bounding box center [605, 184] width 510 height 12
click at [607, 167] on fieldset "Patiess Aplams" at bounding box center [604, 169] width 521 height 60
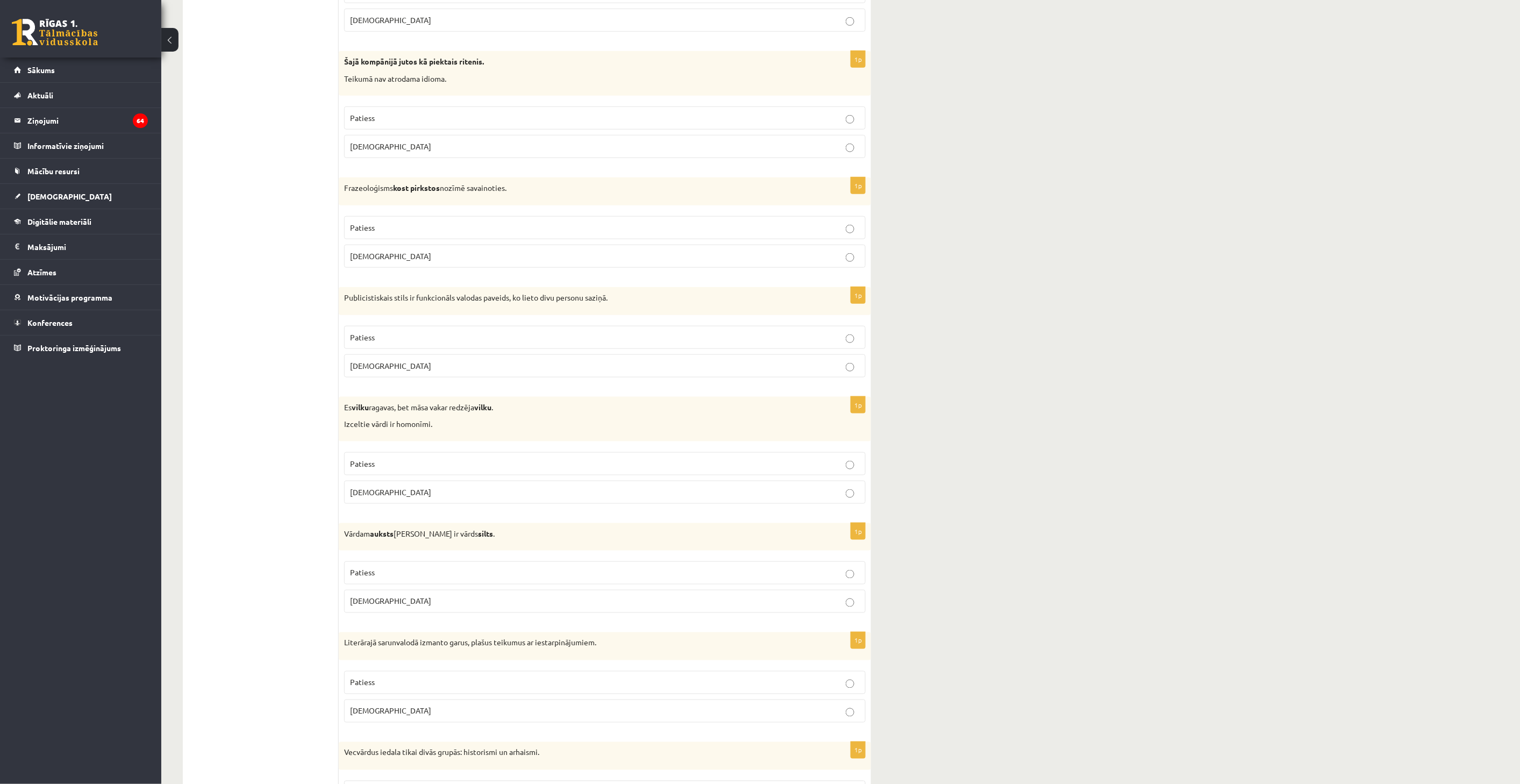
scroll to position [2304, 0]
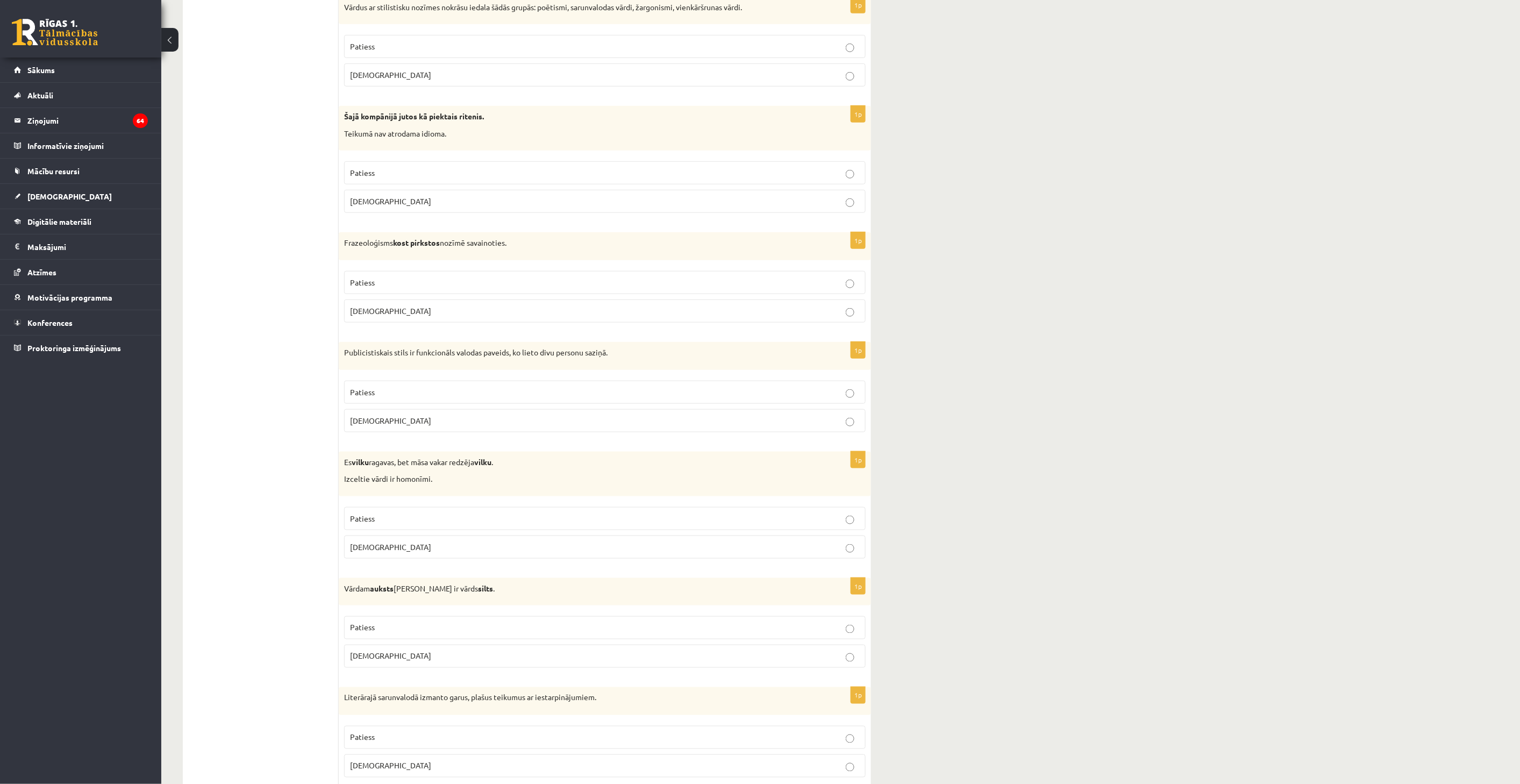
click at [648, 536] on fieldset "Patiess Aplams" at bounding box center [604, 532] width 521 height 60
drag, startPoint x: 644, startPoint y: 527, endPoint x: 630, endPoint y: 524, distance: 14.3
click at [644, 524] on p "Patiess" at bounding box center [605, 518] width 510 height 12
click at [640, 404] on label "Patiess" at bounding box center [604, 392] width 521 height 23
click at [653, 305] on label "Aplams" at bounding box center [604, 311] width 521 height 23
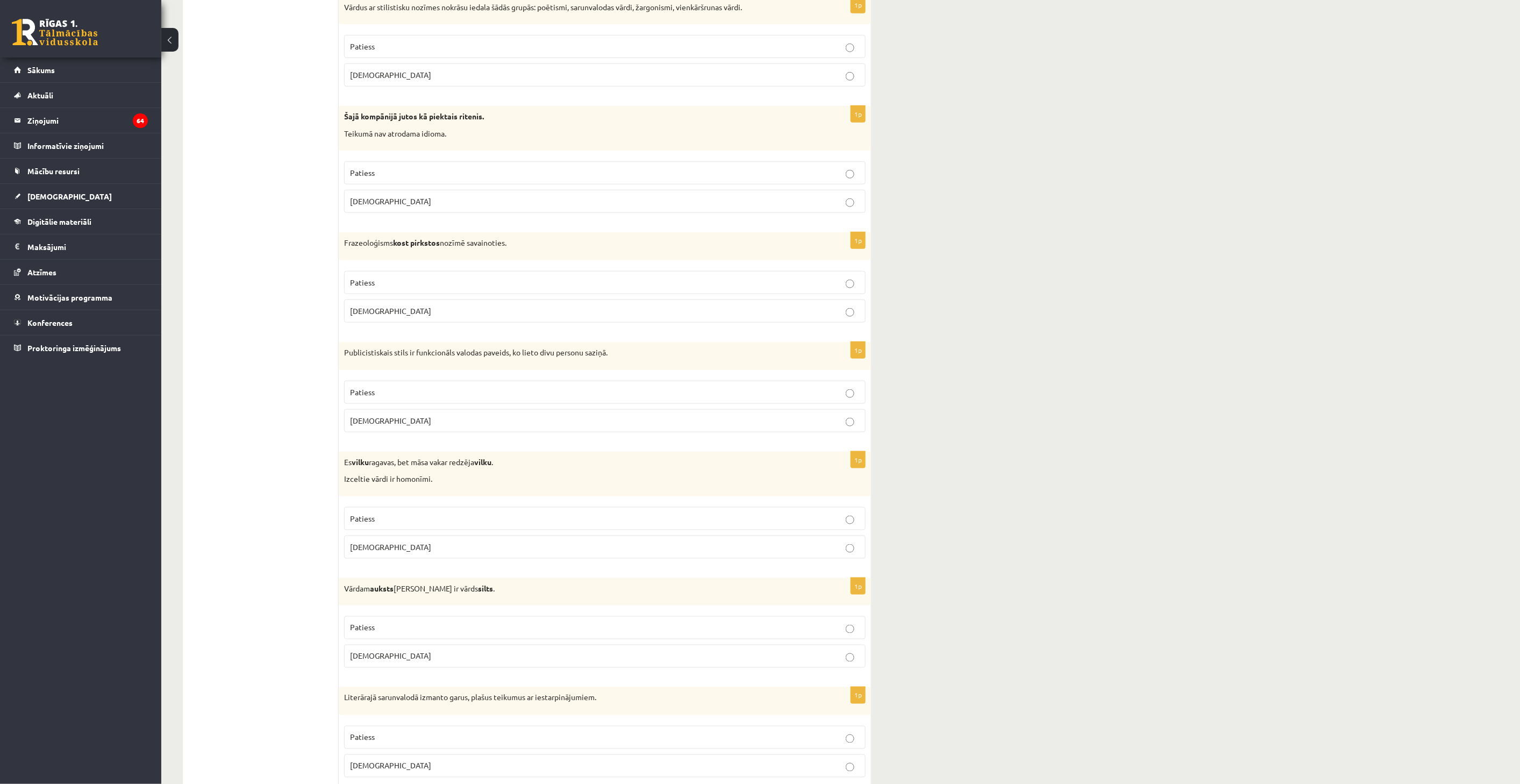
click at [659, 273] on fieldset "Patiess Aplams" at bounding box center [604, 296] width 521 height 60
click at [680, 280] on label "Patiess" at bounding box center [604, 283] width 521 height 23
click at [704, 200] on p "Aplams" at bounding box center [605, 201] width 510 height 12
click at [697, 173] on p "Patiess" at bounding box center [605, 173] width 510 height 12
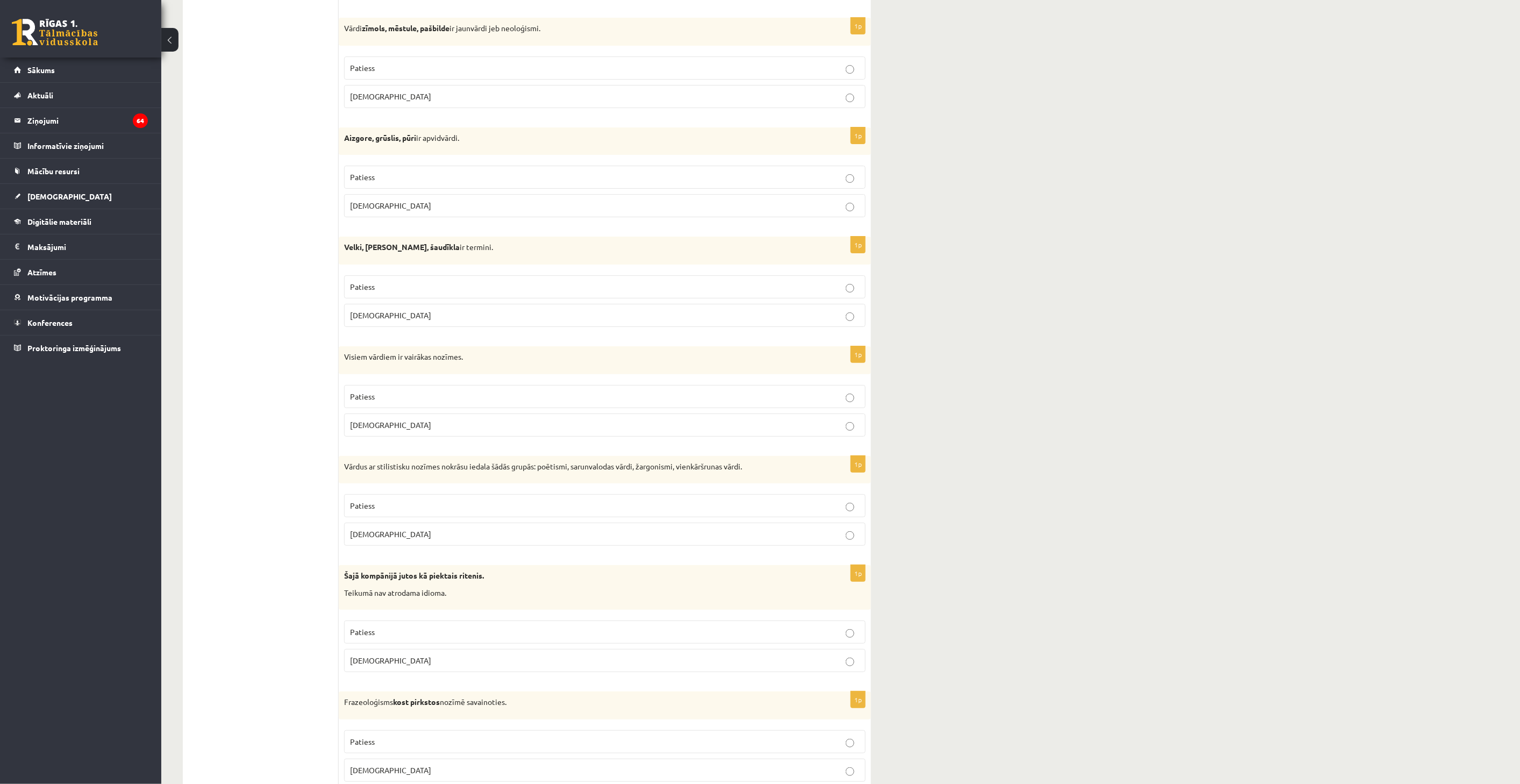
scroll to position [1826, 0]
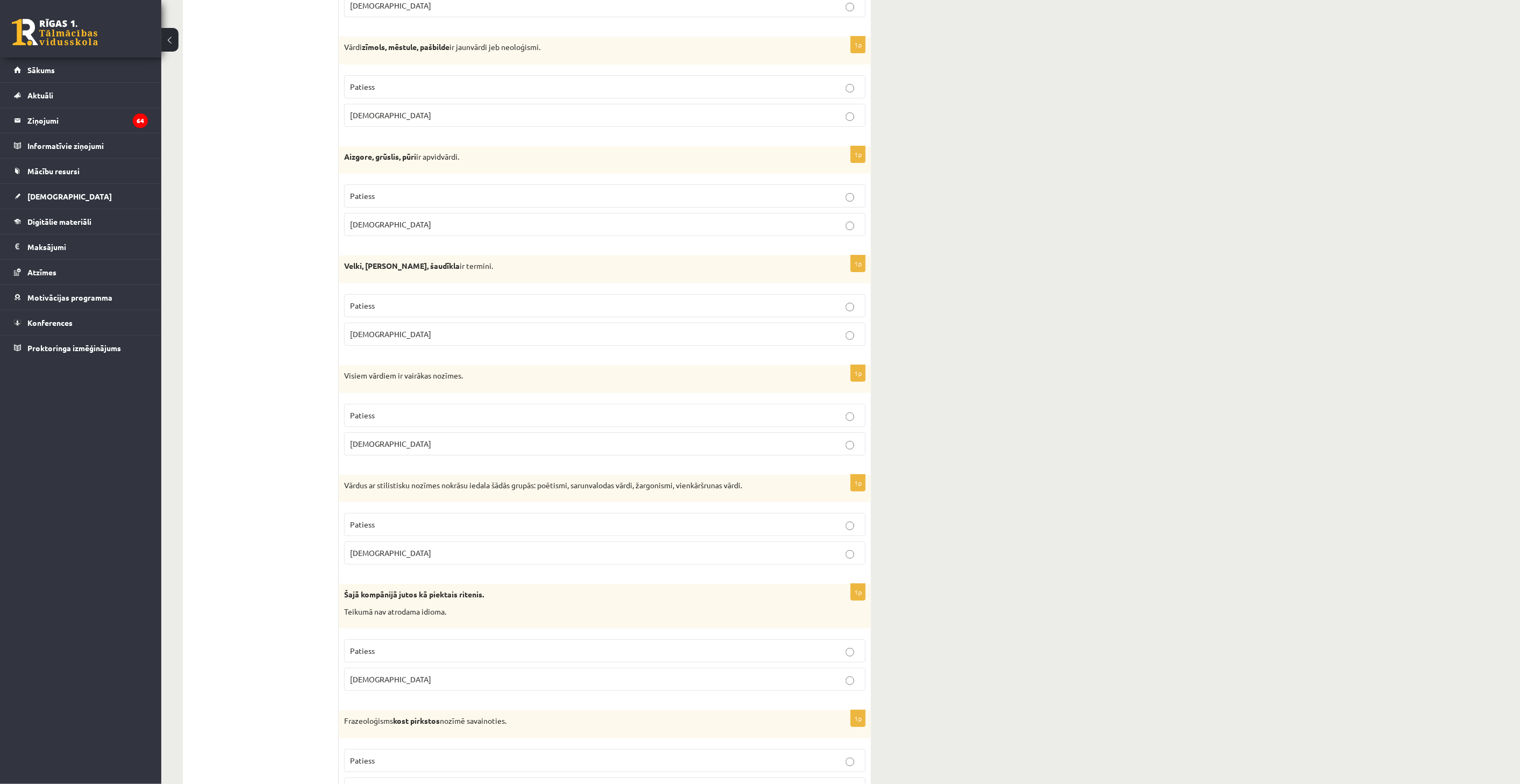
click at [724, 447] on p "Aplams" at bounding box center [605, 444] width 510 height 12
click at [723, 418] on p "Patiess" at bounding box center [605, 415] width 510 height 12
click at [727, 301] on label "Patiess" at bounding box center [604, 306] width 521 height 23
click at [705, 181] on div "1p Aizgore, grūslis, pūri ir apvidvārdi. Patiess Aplams" at bounding box center [604, 196] width 532 height 99
click at [707, 201] on p "Patiess" at bounding box center [605, 196] width 510 height 12
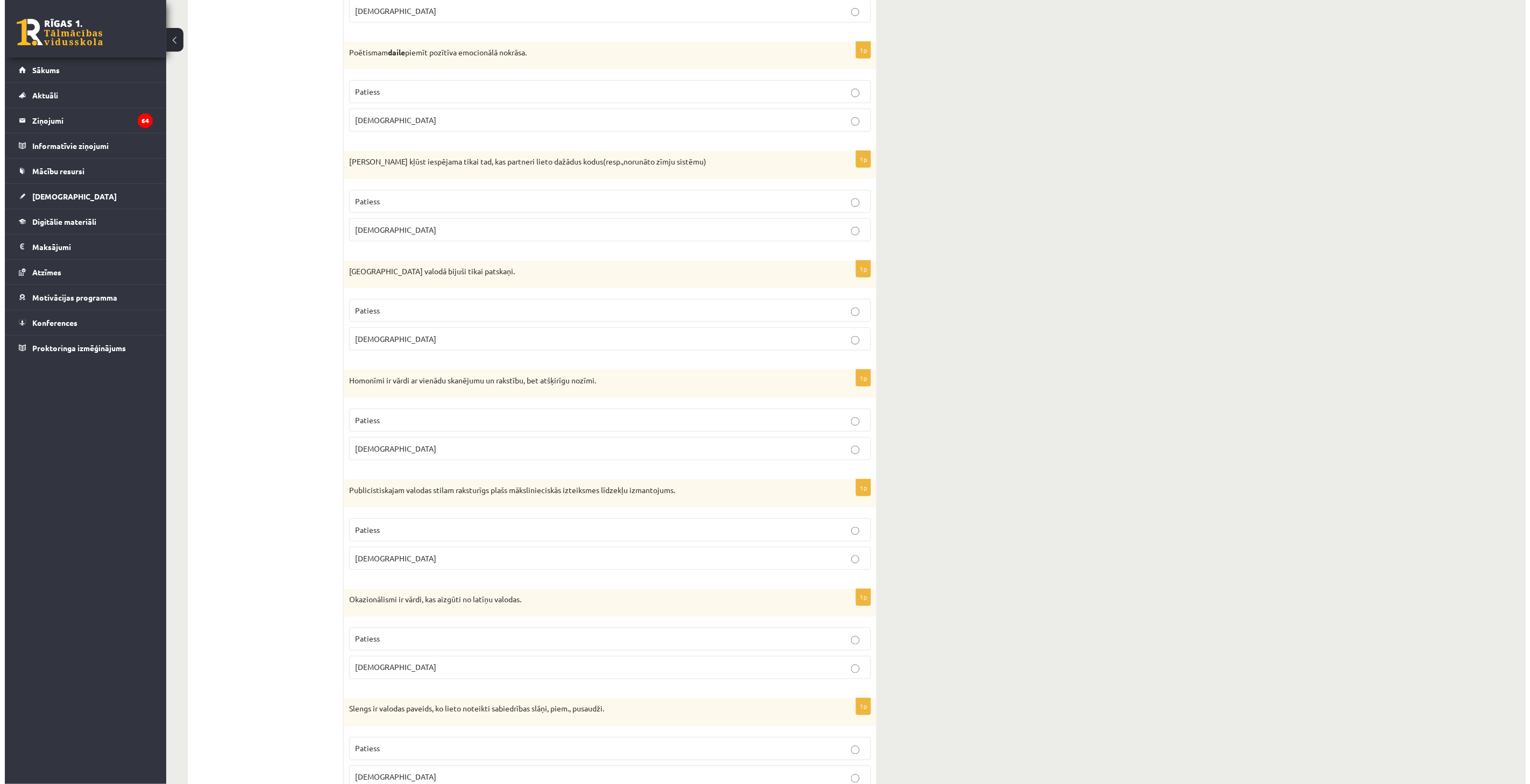
scroll to position [0, 0]
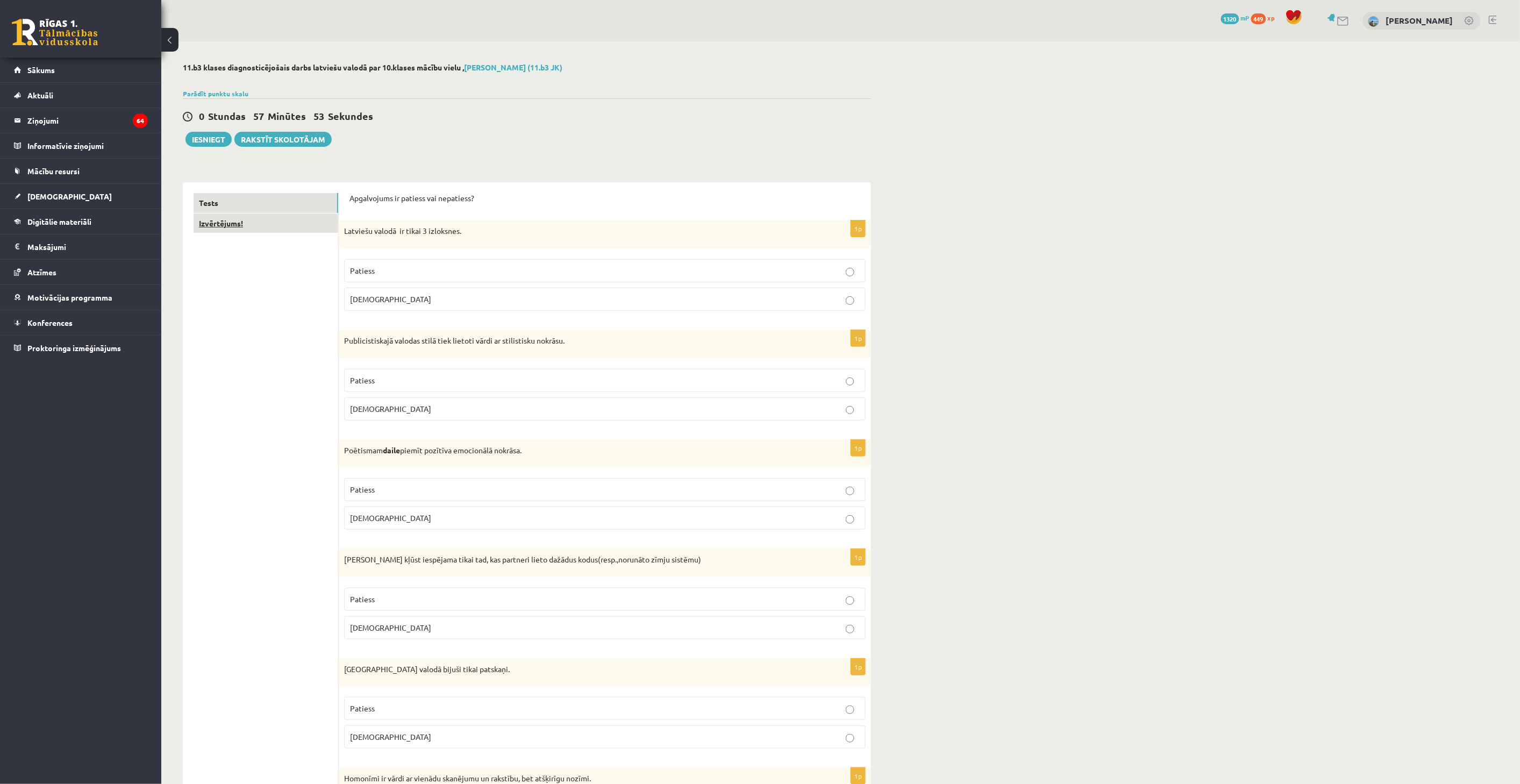
click at [294, 232] on link "Izvērtējums!" at bounding box center [266, 224] width 145 height 20
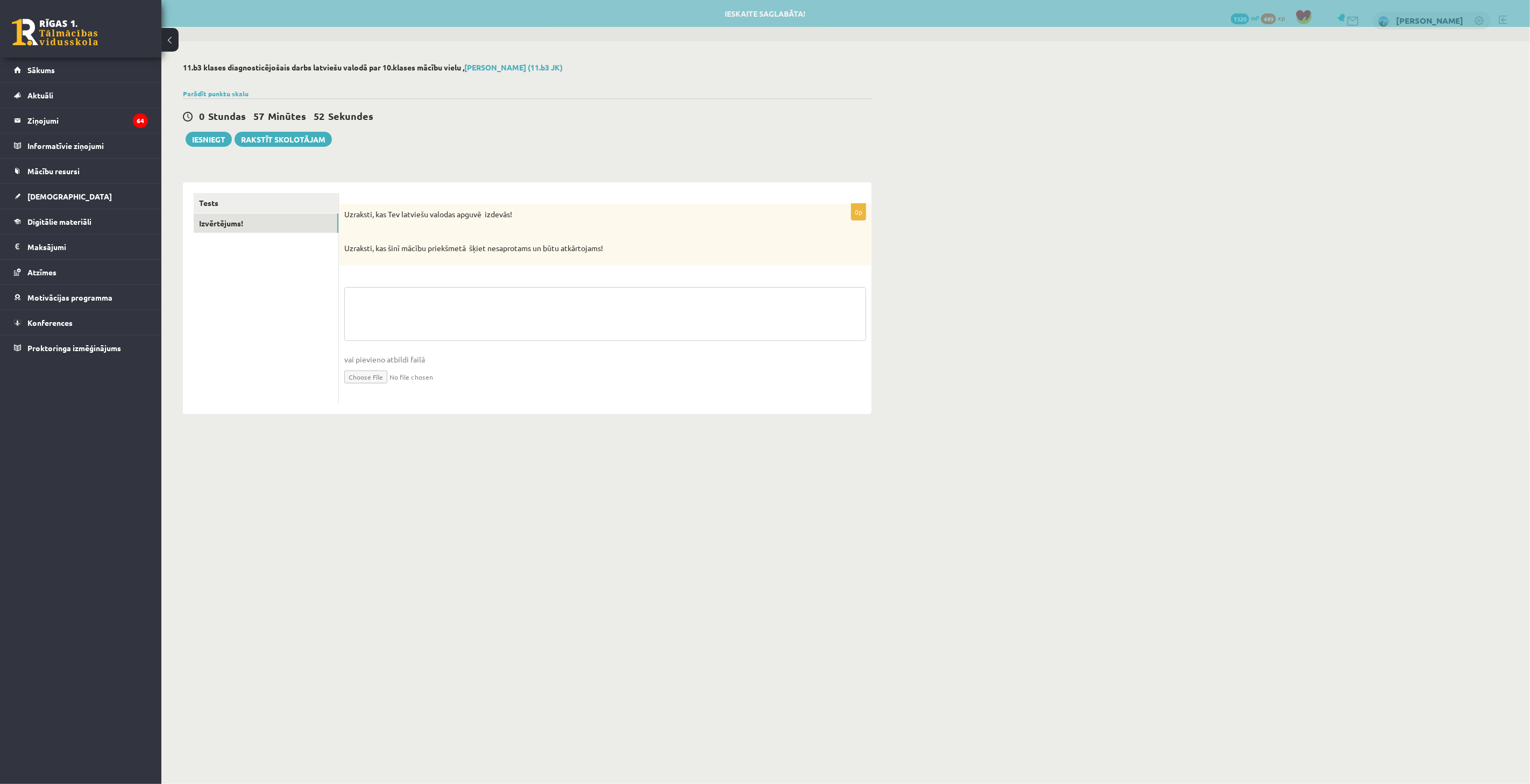
click at [398, 292] on textarea at bounding box center [605, 314] width 522 height 53
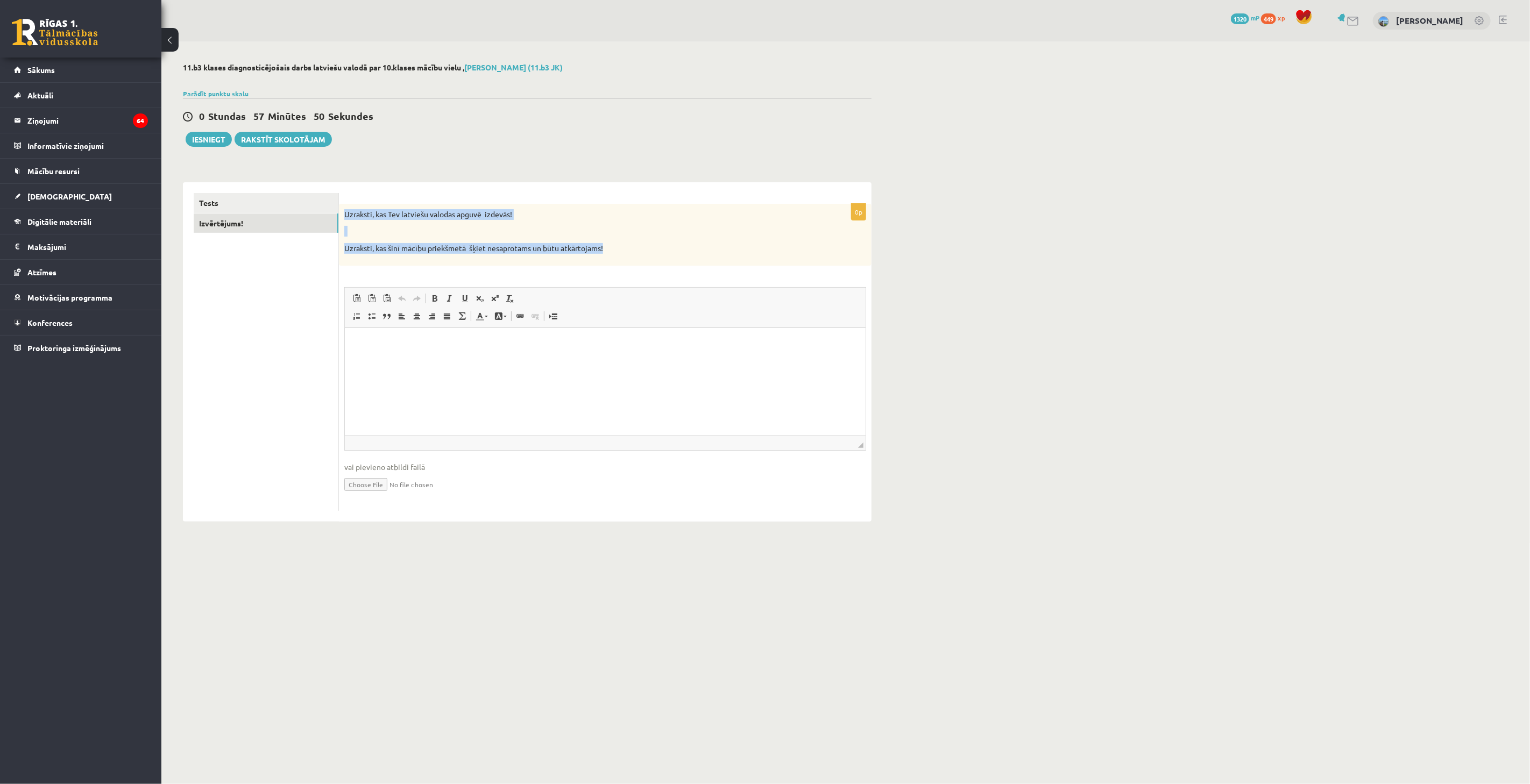
drag, startPoint x: 345, startPoint y: 214, endPoint x: 749, endPoint y: 261, distance: 406.7
click at [749, 261] on div "Uzraksti, kas Tev latviešu valodas apguvē izdevās! Uzraksti, kas šinī mācību pr…" at bounding box center [605, 235] width 532 height 62
copy div "Uzraksti, kas Tev latviešu valodas apguvē izdevās! Uzraksti, kas šinī mācību pr…"
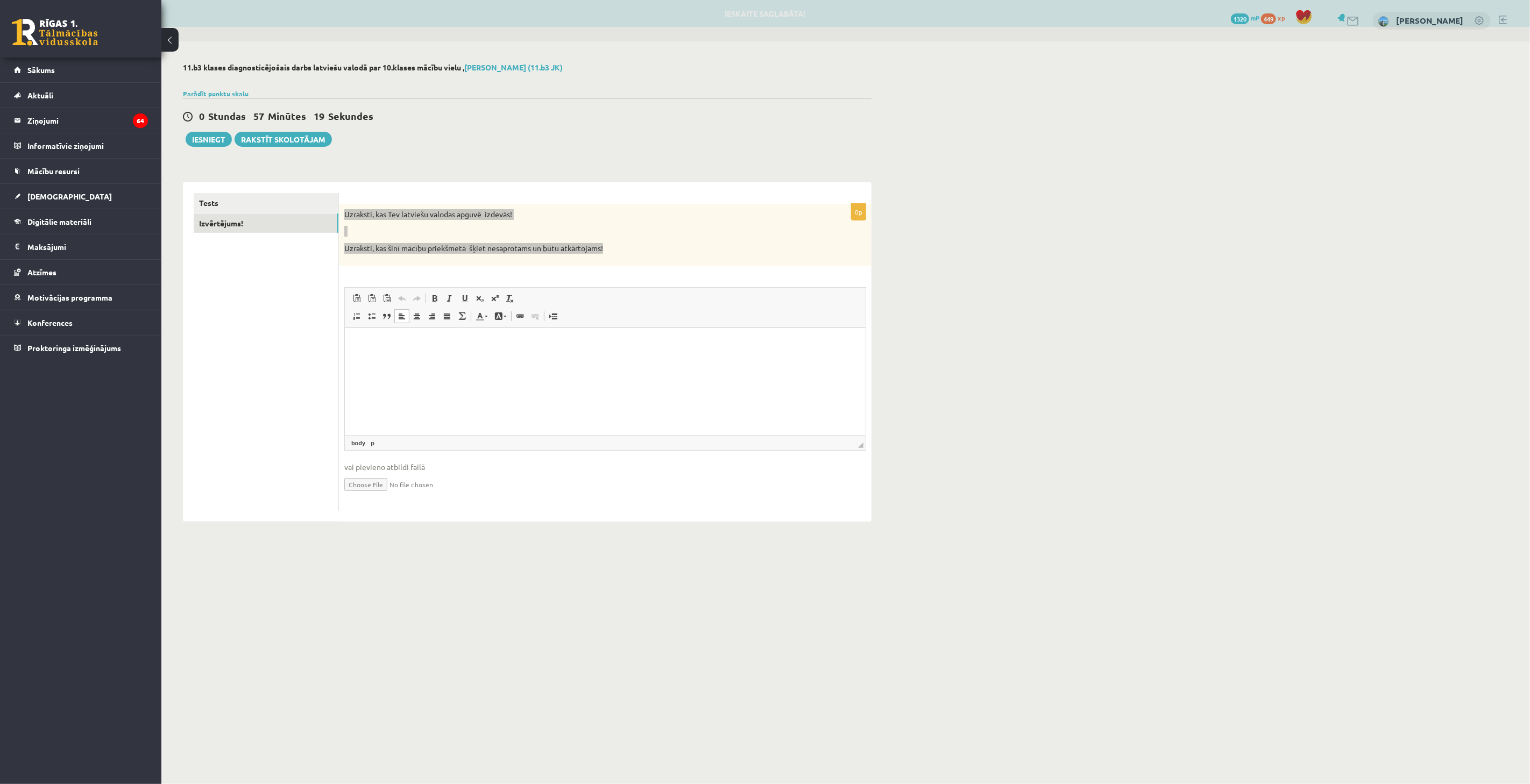
click at [511, 360] on html at bounding box center [605, 344] width 521 height 33
paste body "Editor, wiswyg-editor-user-answer-47433981823280"
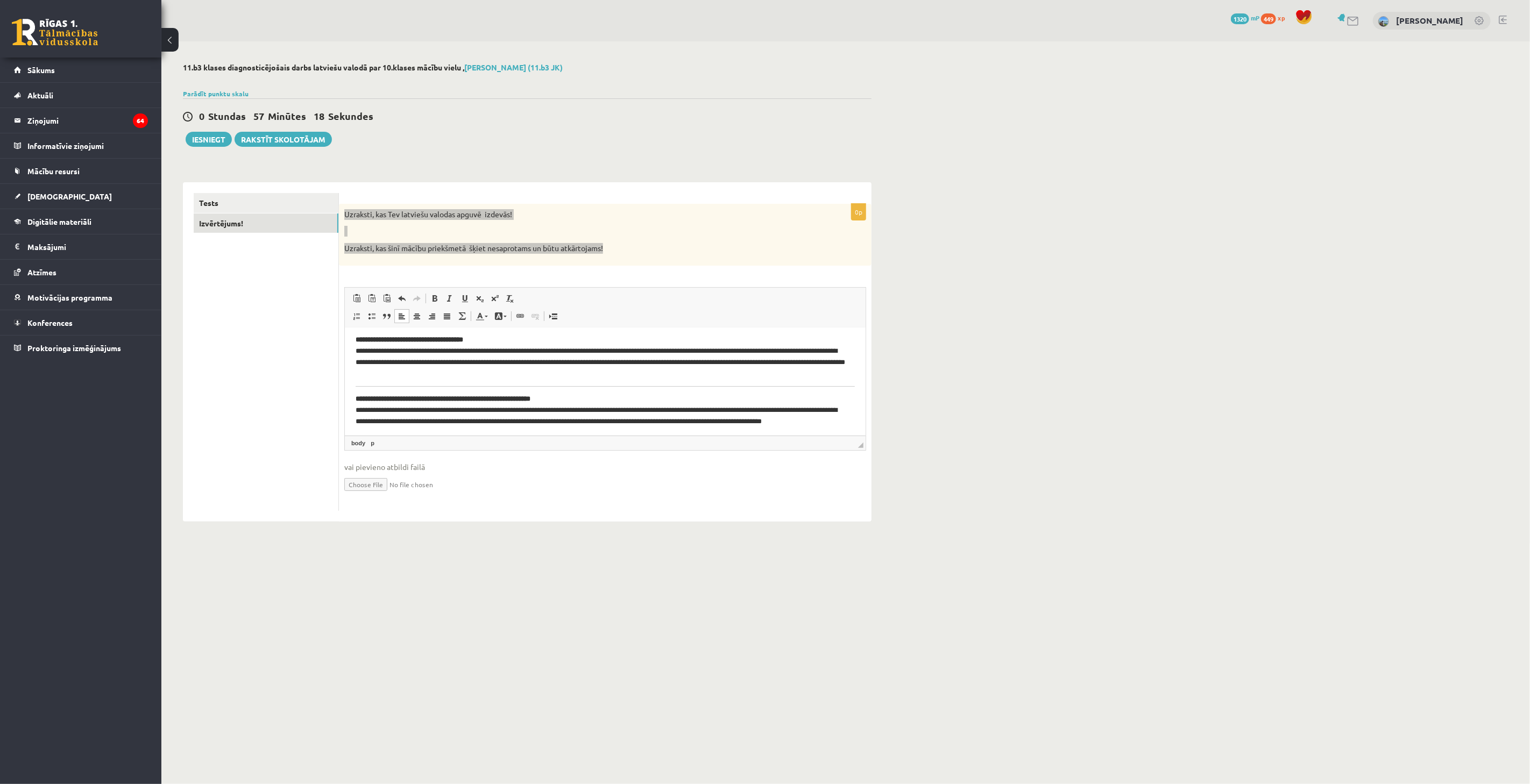
scroll to position [5, 0]
click at [357, 383] on body "**********" at bounding box center [605, 385] width 499 height 104
click at [351, 396] on html "**********" at bounding box center [605, 385] width 521 height 126
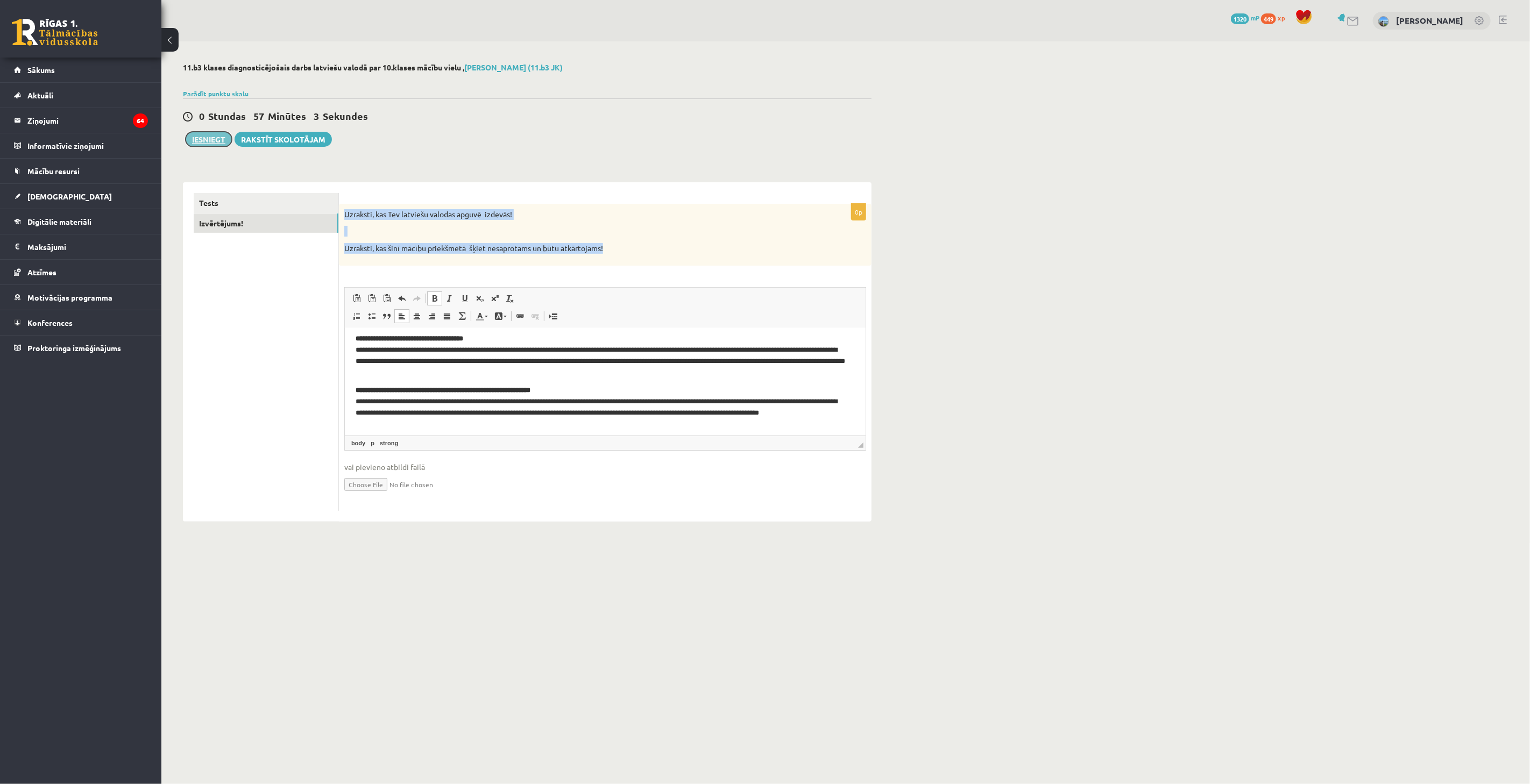
click at [192, 136] on button "Iesniegt" at bounding box center [208, 139] width 47 height 15
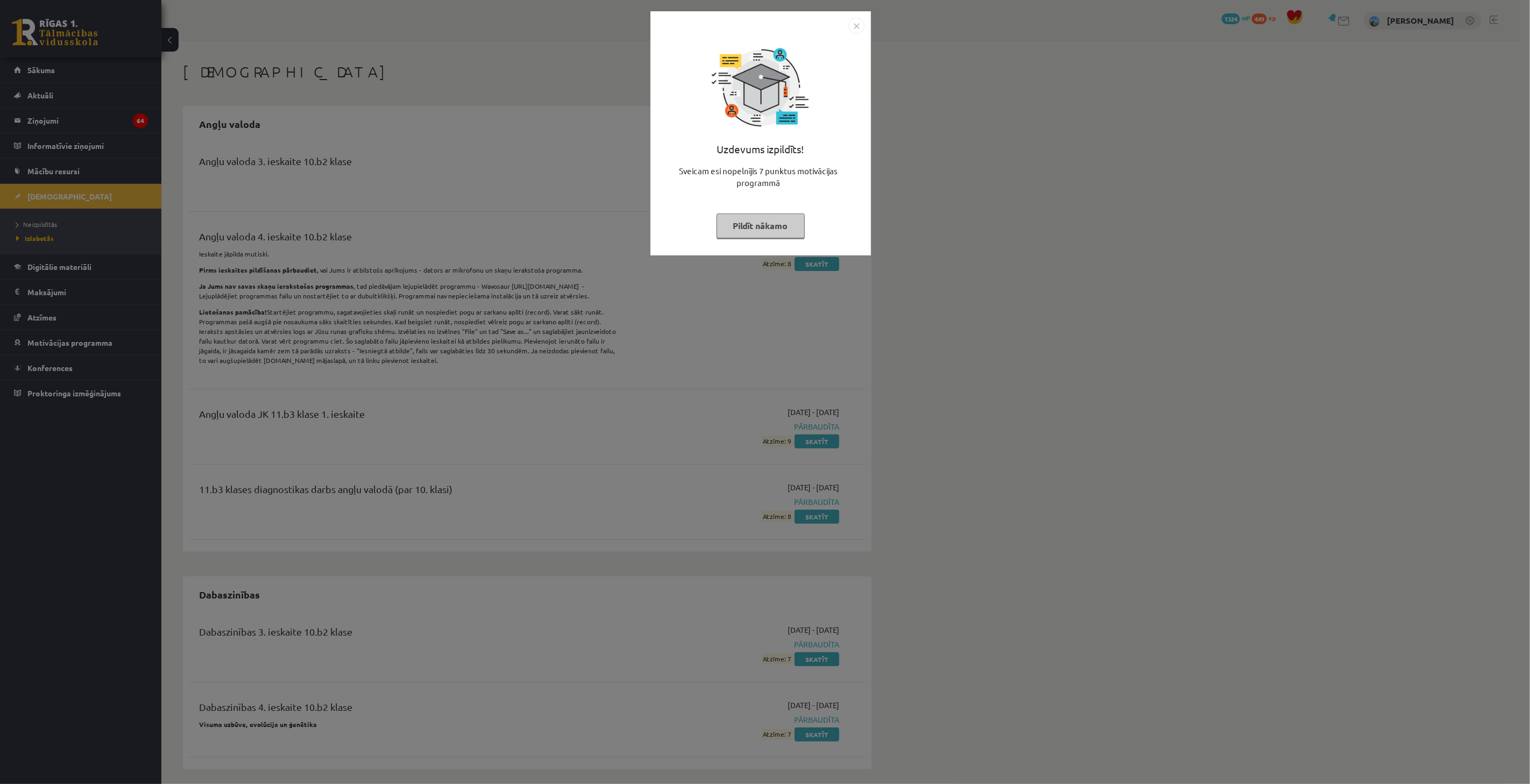
click at [770, 253] on div "Uzdevums izpildīts! Sveicam esi nopelnījis 7 punktus motivācijas programmā Pild…" at bounding box center [760, 133] width 221 height 244
click at [767, 233] on button "Pildīt nākamo" at bounding box center [760, 226] width 88 height 25
